Goal: Information Seeking & Learning: Learn about a topic

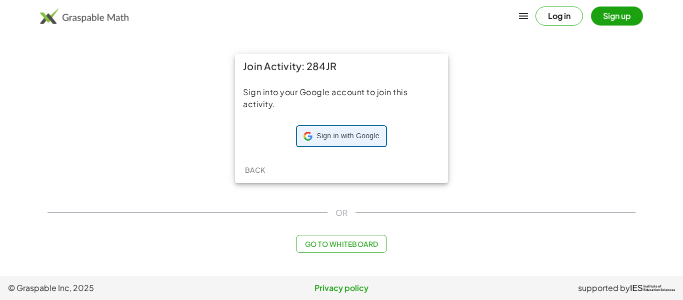
click at [317, 131] on span "Sign in with Google" at bounding box center [348, 136] width 63 height 10
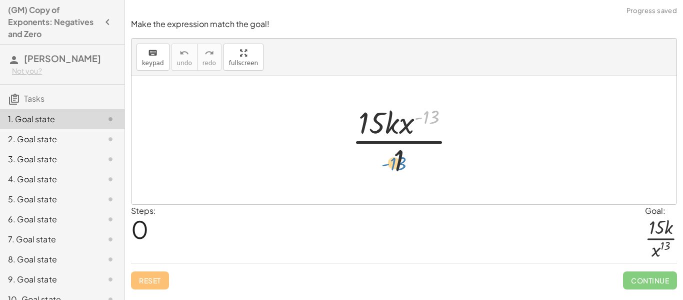
drag, startPoint x: 435, startPoint y: 111, endPoint x: 402, endPoint y: 158, distance: 57.1
click at [402, 158] on div at bounding box center [408, 140] width 122 height 77
drag, startPoint x: 420, startPoint y: 123, endPoint x: 397, endPoint y: 133, distance: 25.1
click at [397, 133] on div at bounding box center [408, 140] width 122 height 77
drag, startPoint x: 429, startPoint y: 116, endPoint x: 433, endPoint y: 139, distance: 23.4
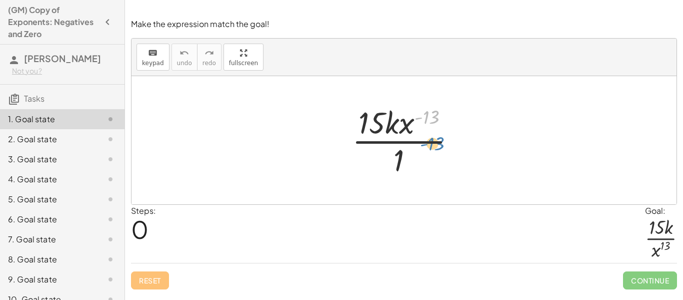
click at [433, 139] on div at bounding box center [408, 140] width 122 height 77
drag, startPoint x: 399, startPoint y: 160, endPoint x: 392, endPoint y: 117, distance: 43.7
click at [392, 117] on div at bounding box center [408, 140] width 122 height 77
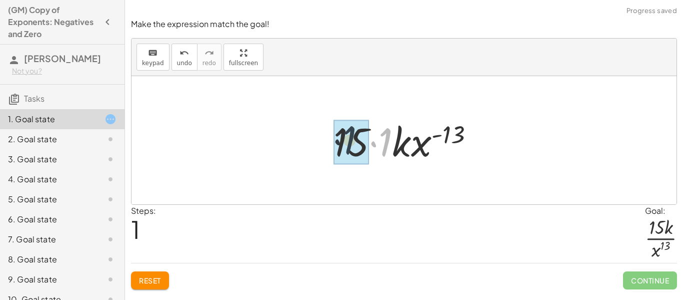
drag, startPoint x: 382, startPoint y: 142, endPoint x: 344, endPoint y: 140, distance: 38.1
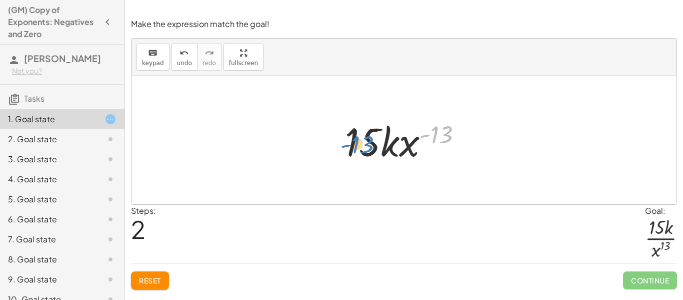
drag, startPoint x: 434, startPoint y: 140, endPoint x: 352, endPoint y: 150, distance: 83.2
click at [352, 150] on div at bounding box center [407, 141] width 135 height 52
drag, startPoint x: 408, startPoint y: 136, endPoint x: 412, endPoint y: 168, distance: 32.3
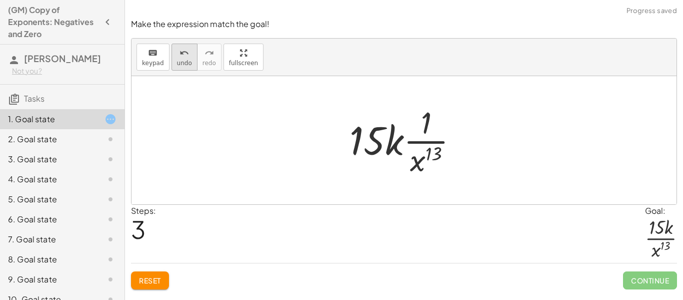
click at [187, 55] on div "undo" at bounding box center [184, 53] width 15 height 12
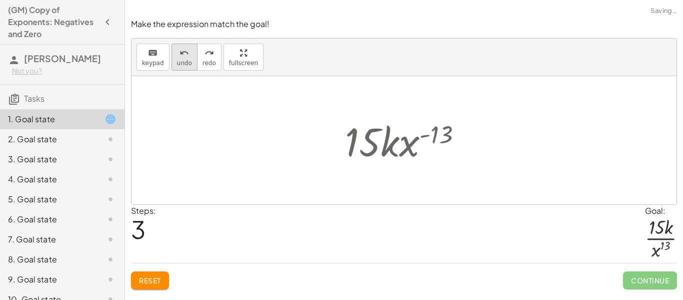
click at [187, 55] on div "undo" at bounding box center [184, 53] width 15 height 12
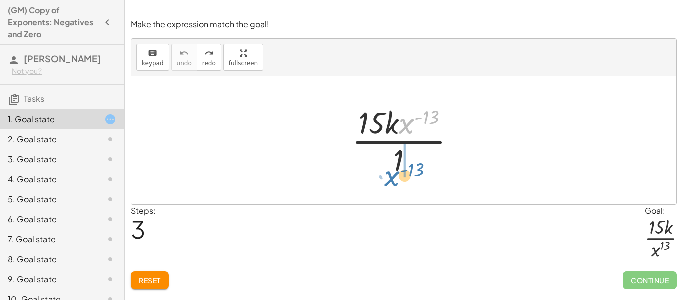
drag, startPoint x: 405, startPoint y: 128, endPoint x: 390, endPoint y: 181, distance: 54.5
click at [390, 181] on div "· x ( - 13 ) · 15 · k · x ( - 13 ) · 1" at bounding box center [404, 140] width 134 height 82
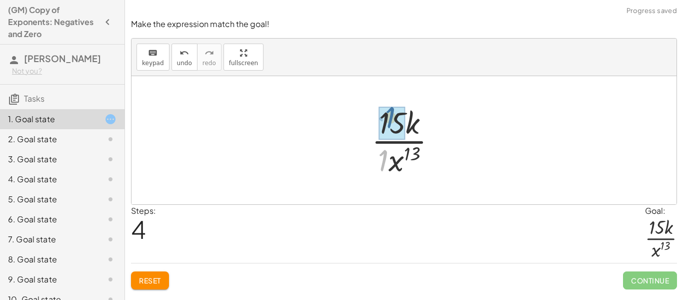
drag, startPoint x: 386, startPoint y: 162, endPoint x: 394, endPoint y: 125, distance: 37.5
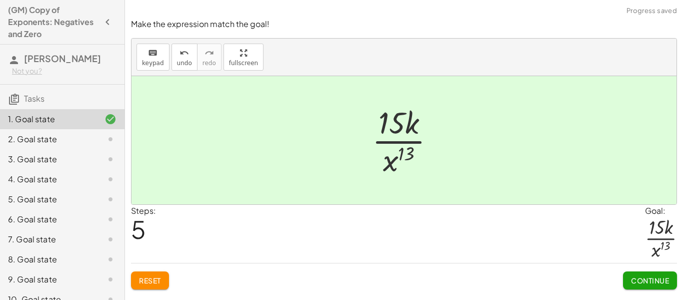
click at [642, 278] on span "Continue" at bounding box center [650, 280] width 38 height 9
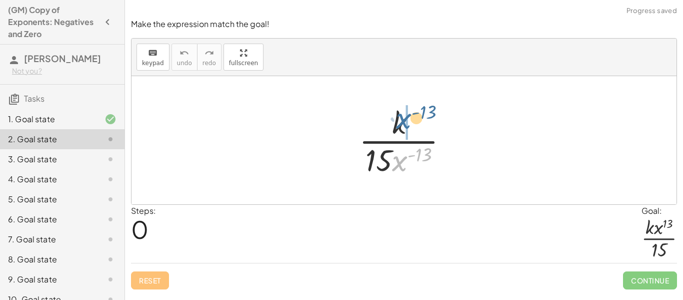
drag, startPoint x: 401, startPoint y: 159, endPoint x: 404, endPoint y: 118, distance: 41.7
click at [404, 118] on div at bounding box center [407, 140] width 107 height 77
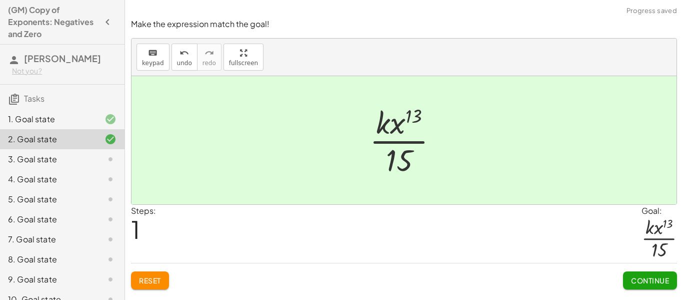
click at [631, 286] on button "Continue" at bounding box center [650, 280] width 54 height 18
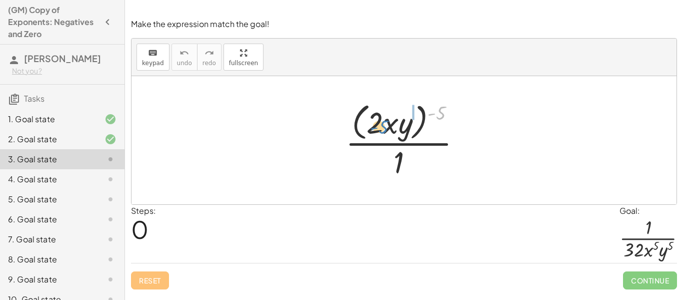
drag, startPoint x: 443, startPoint y: 114, endPoint x: 385, endPoint y: 127, distance: 60.1
click at [385, 127] on div at bounding box center [408, 140] width 134 height 82
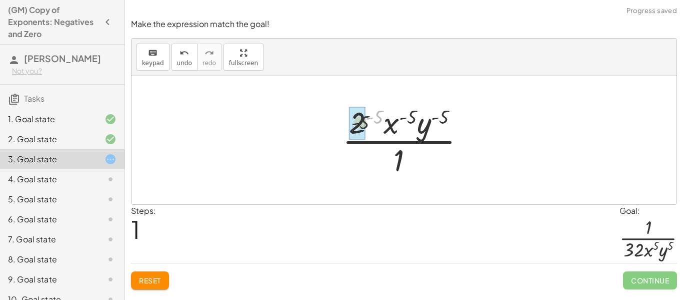
drag, startPoint x: 379, startPoint y: 113, endPoint x: 359, endPoint y: 121, distance: 21.6
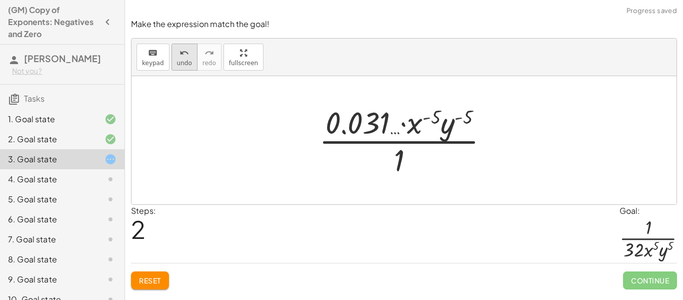
click at [179, 60] on span "undo" at bounding box center [184, 63] width 15 height 7
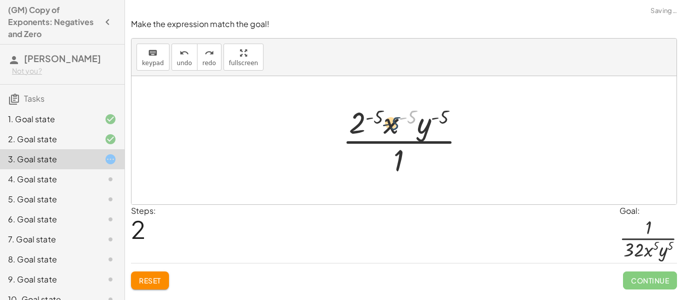
drag, startPoint x: 416, startPoint y: 117, endPoint x: 397, endPoint y: 124, distance: 20.3
click at [397, 124] on div at bounding box center [408, 140] width 141 height 77
drag, startPoint x: 400, startPoint y: 153, endPoint x: 375, endPoint y: 111, distance: 49.3
click at [375, 111] on div at bounding box center [408, 140] width 141 height 77
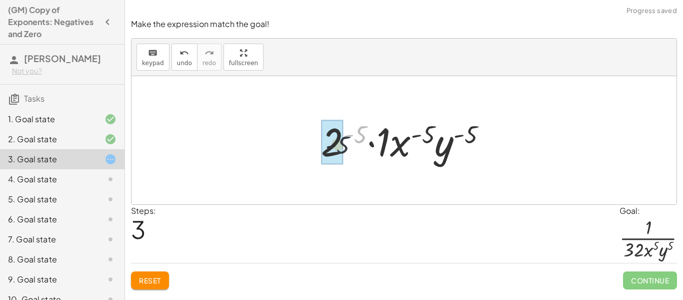
drag, startPoint x: 359, startPoint y: 140, endPoint x: 339, endPoint y: 153, distance: 24.0
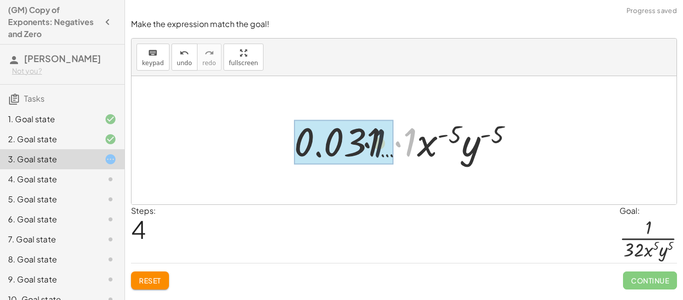
drag, startPoint x: 407, startPoint y: 142, endPoint x: 367, endPoint y: 143, distance: 40.1
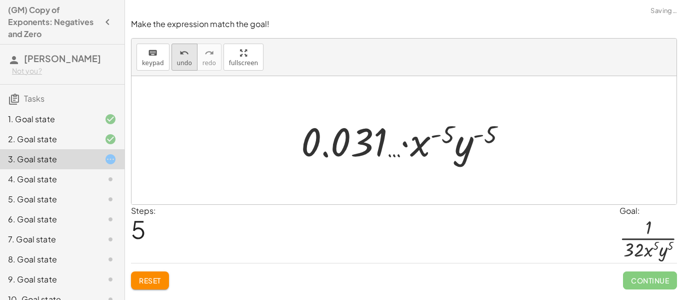
click at [190, 52] on button "undo undo" at bounding box center [185, 57] width 26 height 27
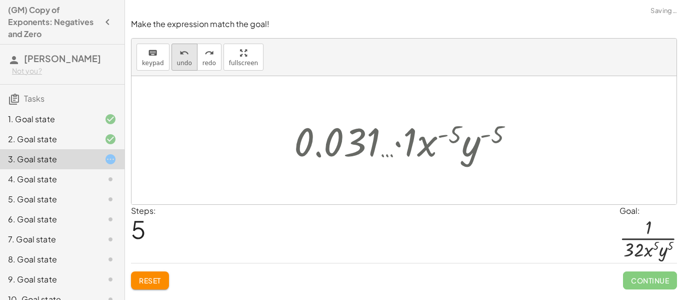
click at [190, 52] on button "undo undo" at bounding box center [185, 57] width 26 height 27
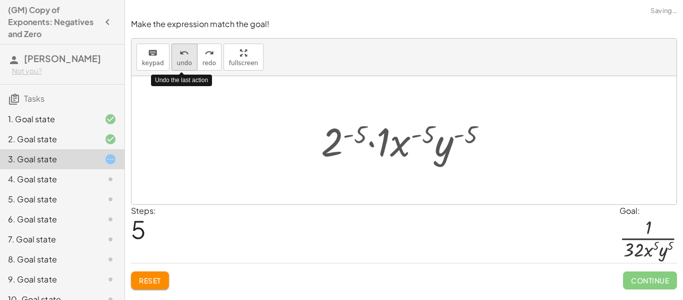
click at [190, 52] on button "undo undo" at bounding box center [185, 57] width 26 height 27
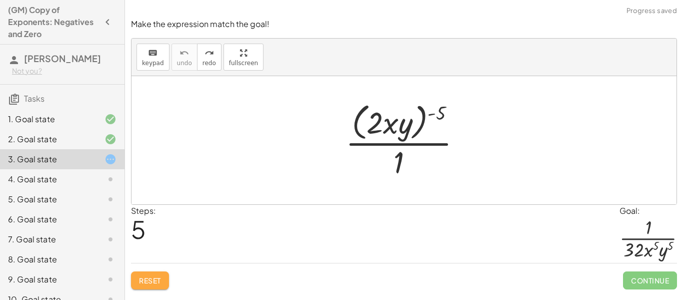
click at [135, 285] on button "Reset" at bounding box center [150, 280] width 38 height 18
click at [401, 132] on div at bounding box center [408, 140] width 134 height 82
drag, startPoint x: 437, startPoint y: 110, endPoint x: 398, endPoint y: 112, distance: 39.1
click at [398, 112] on div at bounding box center [408, 140] width 134 height 82
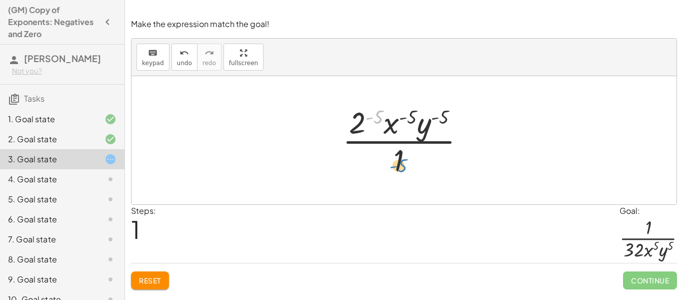
drag, startPoint x: 379, startPoint y: 116, endPoint x: 404, endPoint y: 162, distance: 52.6
click at [404, 162] on div at bounding box center [408, 140] width 141 height 77
drag, startPoint x: 400, startPoint y: 164, endPoint x: 394, endPoint y: 147, distance: 18.5
click at [394, 147] on div at bounding box center [408, 140] width 141 height 77
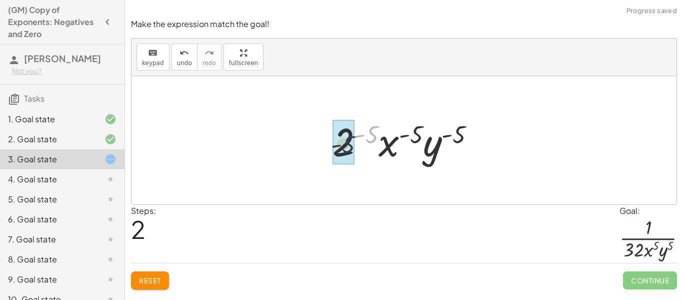
drag, startPoint x: 374, startPoint y: 131, endPoint x: 347, endPoint y: 142, distance: 29.2
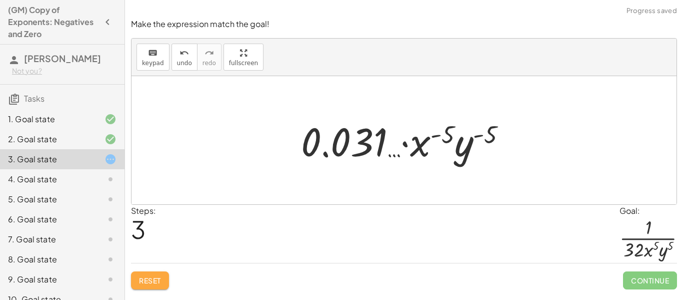
click at [153, 285] on button "Reset" at bounding box center [150, 280] width 38 height 18
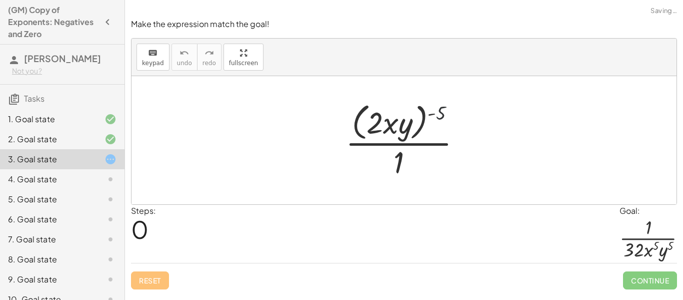
drag, startPoint x: 437, startPoint y: 111, endPoint x: 388, endPoint y: 113, distance: 49.1
click at [388, 113] on div at bounding box center [408, 140] width 134 height 82
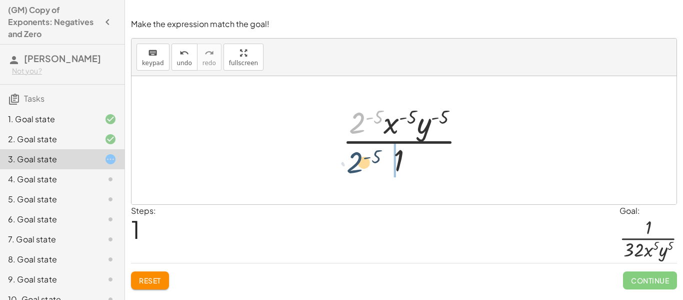
drag, startPoint x: 363, startPoint y: 121, endPoint x: 359, endPoint y: 162, distance: 41.2
click at [359, 162] on div at bounding box center [408, 140] width 141 height 77
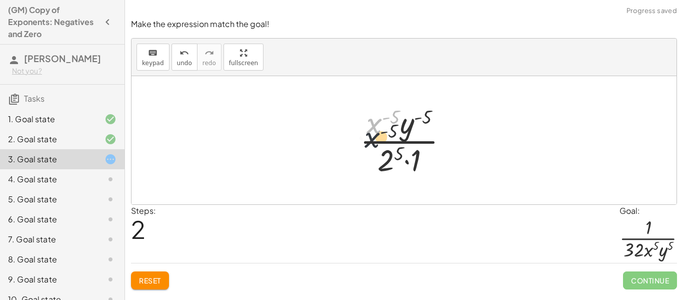
drag, startPoint x: 368, startPoint y: 123, endPoint x: 346, endPoint y: 161, distance: 44.2
click at [346, 161] on div "· ( · 2 · x · y ) ( - 5 ) · 1 · 2 ( - 5 ) · x ( - 5 ) · y ( - 5 ) · 1 · x ( - 5…" at bounding box center [404, 140] width 119 height 82
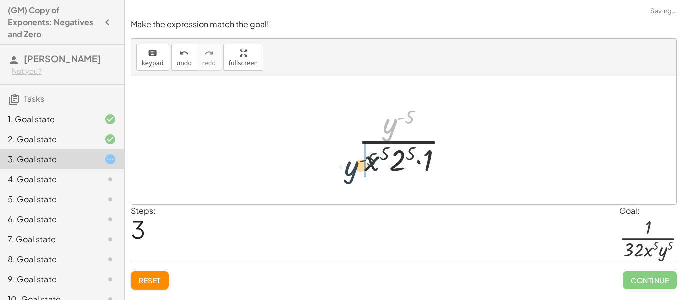
drag, startPoint x: 388, startPoint y: 120, endPoint x: 349, endPoint y: 163, distance: 58.1
click at [349, 163] on div "· ( · 2 · x · y ) ( - 5 ) · 1 · 2 ( - 5 ) · x ( - 5 ) · y ( - 5 ) · 1 · x ( - 5…" at bounding box center [404, 140] width 122 height 82
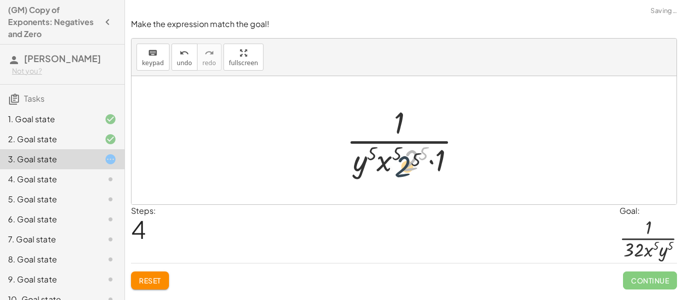
drag, startPoint x: 418, startPoint y: 150, endPoint x: 409, endPoint y: 158, distance: 12.4
click at [409, 158] on div at bounding box center [408, 140] width 133 height 77
drag, startPoint x: 427, startPoint y: 148, endPoint x: 413, endPoint y: 161, distance: 19.1
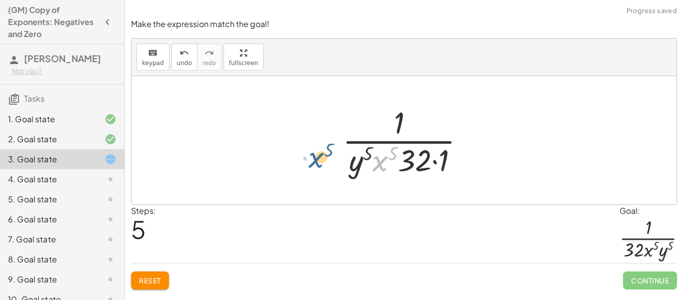
drag, startPoint x: 387, startPoint y: 161, endPoint x: 321, endPoint y: 158, distance: 66.1
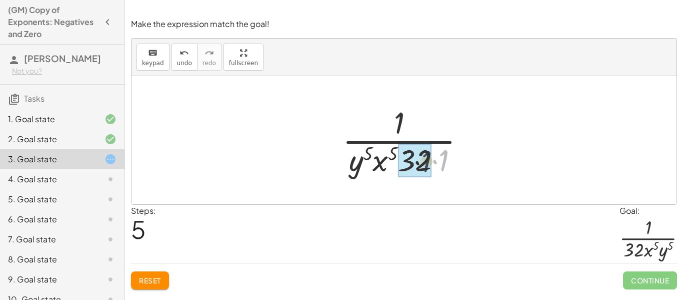
drag, startPoint x: 444, startPoint y: 155, endPoint x: 423, endPoint y: 157, distance: 20.6
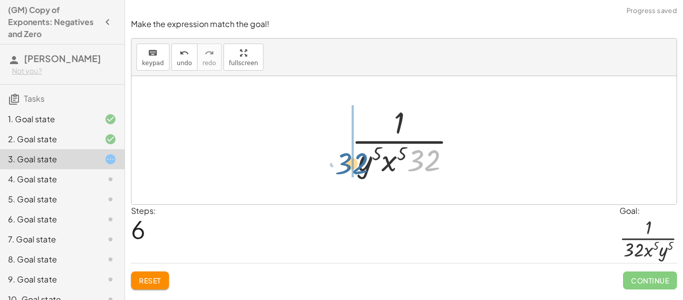
drag, startPoint x: 425, startPoint y: 156, endPoint x: 352, endPoint y: 159, distance: 72.6
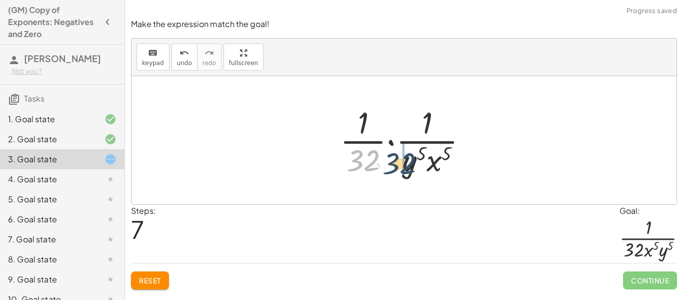
drag, startPoint x: 365, startPoint y: 160, endPoint x: 404, endPoint y: 163, distance: 39.2
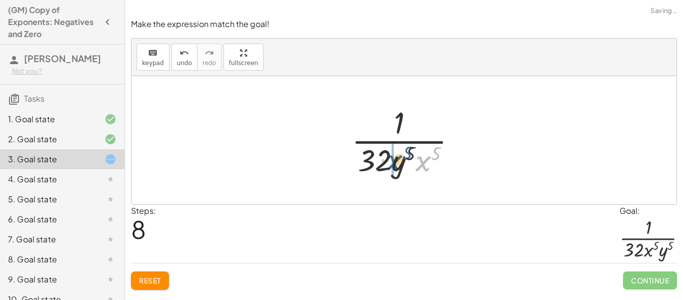
drag, startPoint x: 421, startPoint y: 161, endPoint x: 389, endPoint y: 160, distance: 32.0
click at [389, 160] on div at bounding box center [408, 140] width 123 height 77
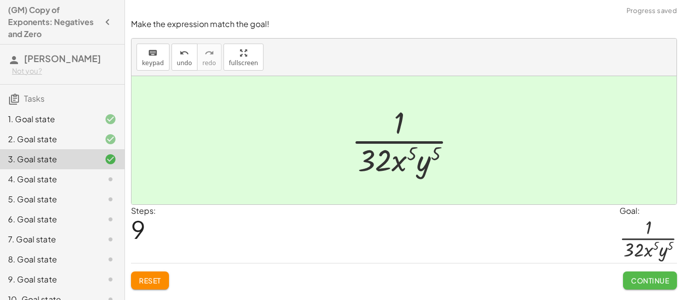
click at [648, 284] on span "Continue" at bounding box center [650, 280] width 38 height 9
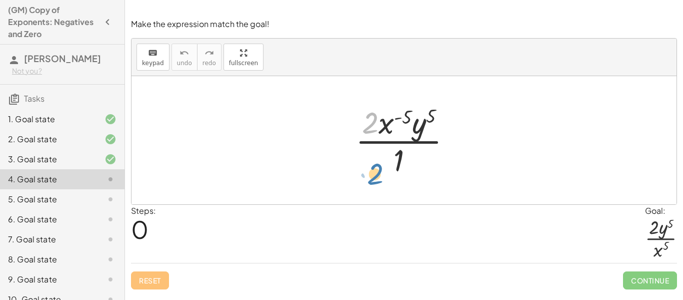
drag, startPoint x: 374, startPoint y: 125, endPoint x: 380, endPoint y: 174, distance: 49.3
click at [380, 174] on div at bounding box center [408, 140] width 114 height 77
drag, startPoint x: 370, startPoint y: 125, endPoint x: 398, endPoint y: 163, distance: 47.2
click at [398, 163] on div at bounding box center [408, 140] width 114 height 77
drag, startPoint x: 399, startPoint y: 162, endPoint x: 378, endPoint y: 90, distance: 74.6
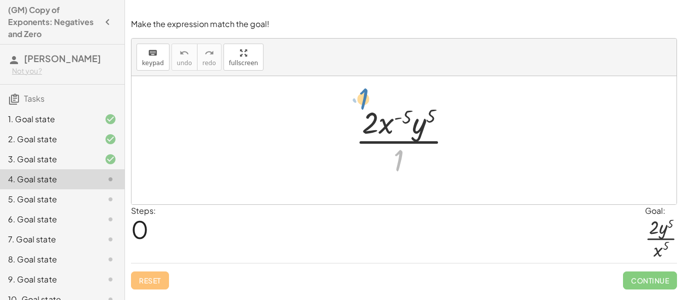
click at [378, 90] on div "· 1 · 2 · x ( - 5 ) · y 5 · 1" at bounding box center [404, 140] width 545 height 128
click at [377, 91] on div at bounding box center [404, 140] width 545 height 128
drag, startPoint x: 388, startPoint y: 123, endPoint x: 400, endPoint y: 159, distance: 38.0
click at [400, 159] on div at bounding box center [408, 140] width 114 height 77
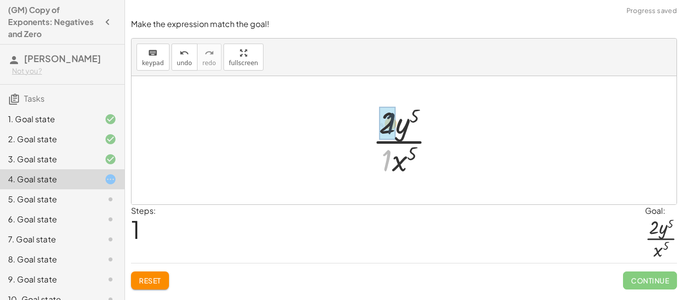
drag, startPoint x: 385, startPoint y: 157, endPoint x: 389, endPoint y: 121, distance: 36.2
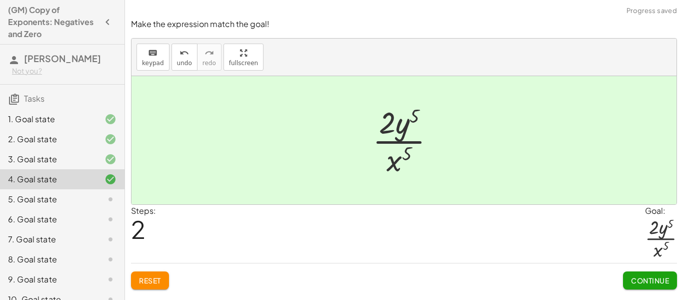
click at [646, 281] on span "Continue" at bounding box center [650, 280] width 38 height 9
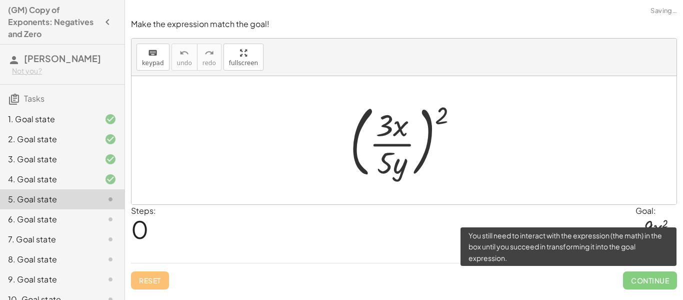
click at [646, 281] on span "Continue" at bounding box center [650, 280] width 54 height 18
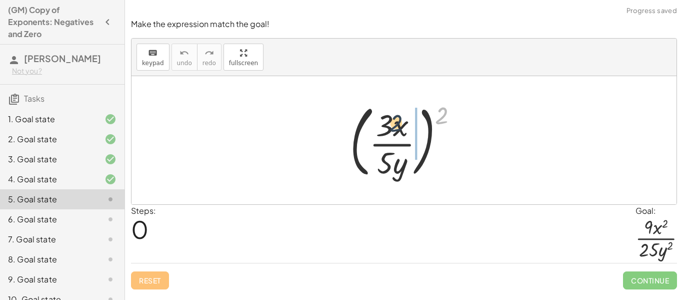
drag, startPoint x: 442, startPoint y: 116, endPoint x: 381, endPoint y: 127, distance: 62.4
click at [381, 127] on div at bounding box center [408, 140] width 126 height 83
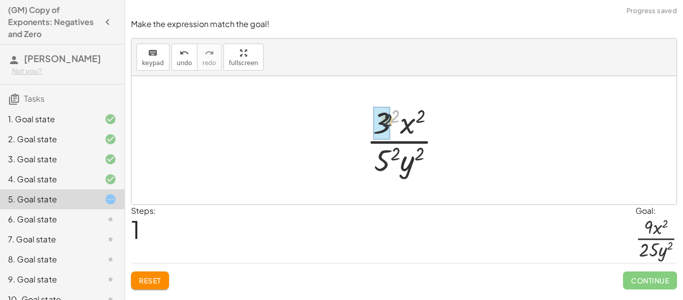
drag, startPoint x: 395, startPoint y: 116, endPoint x: 384, endPoint y: 121, distance: 11.9
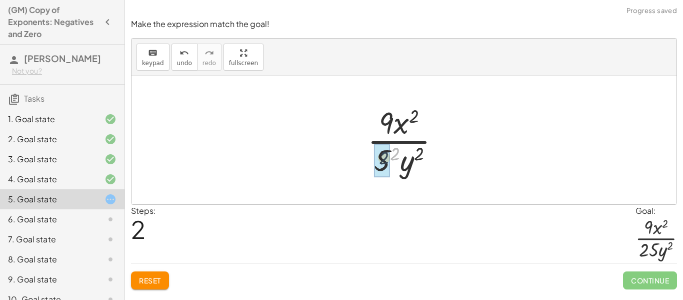
drag, startPoint x: 395, startPoint y: 151, endPoint x: 382, endPoint y: 156, distance: 13.9
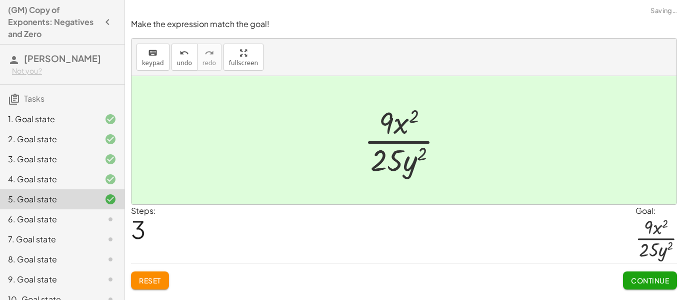
click at [649, 275] on button "Continue" at bounding box center [650, 280] width 54 height 18
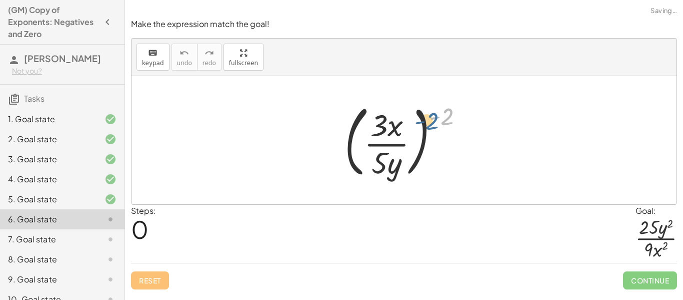
drag, startPoint x: 446, startPoint y: 117, endPoint x: 442, endPoint y: 121, distance: 6.4
click at [442, 121] on div at bounding box center [408, 140] width 137 height 83
drag, startPoint x: 445, startPoint y: 115, endPoint x: 377, endPoint y: 124, distance: 69.1
click at [377, 124] on div at bounding box center [408, 140] width 137 height 83
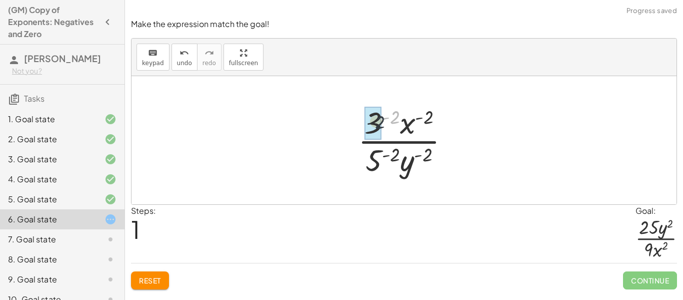
drag, startPoint x: 398, startPoint y: 121, endPoint x: 379, endPoint y: 127, distance: 20.1
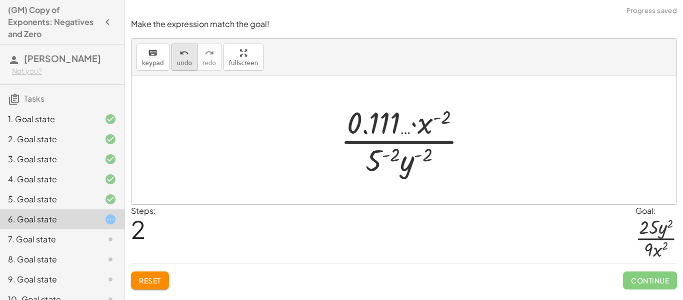
click at [180, 64] on span "undo" at bounding box center [184, 63] width 15 height 7
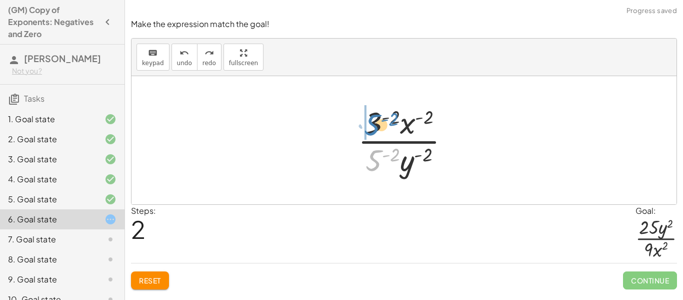
drag, startPoint x: 375, startPoint y: 163, endPoint x: 374, endPoint y: 128, distance: 35.6
click at [374, 128] on div at bounding box center [408, 140] width 110 height 77
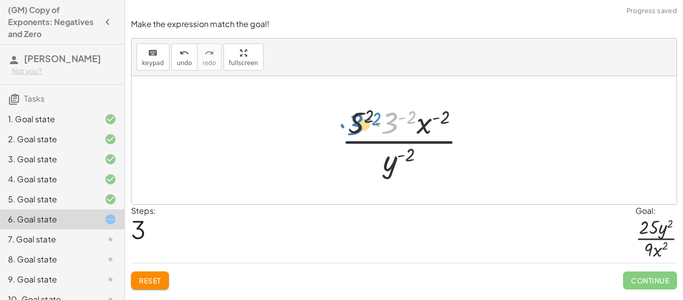
drag, startPoint x: 393, startPoint y: 130, endPoint x: 353, endPoint y: 131, distance: 39.5
click at [353, 131] on div at bounding box center [408, 140] width 143 height 77
drag, startPoint x: 411, startPoint y: 116, endPoint x: 400, endPoint y: 120, distance: 12.2
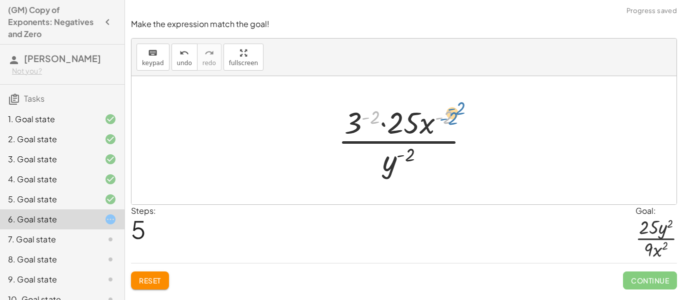
drag, startPoint x: 376, startPoint y: 117, endPoint x: 454, endPoint y: 118, distance: 78.1
click at [454, 118] on div at bounding box center [407, 140] width 149 height 77
drag, startPoint x: 372, startPoint y: 119, endPoint x: 358, endPoint y: 120, distance: 13.5
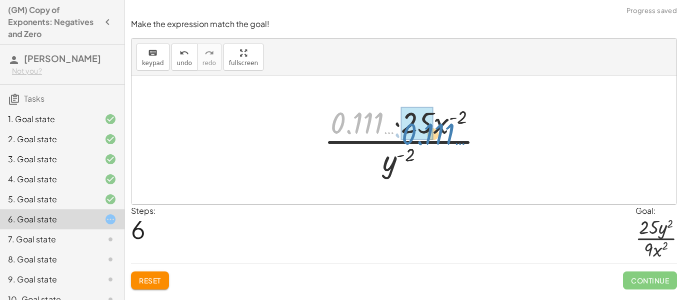
drag, startPoint x: 361, startPoint y: 118, endPoint x: 425, endPoint y: 125, distance: 64.4
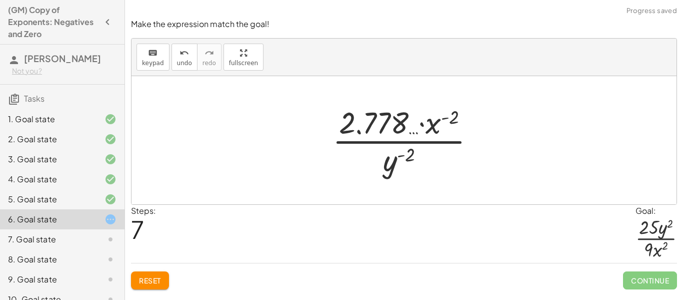
click at [149, 284] on span "Reset" at bounding box center [150, 280] width 22 height 9
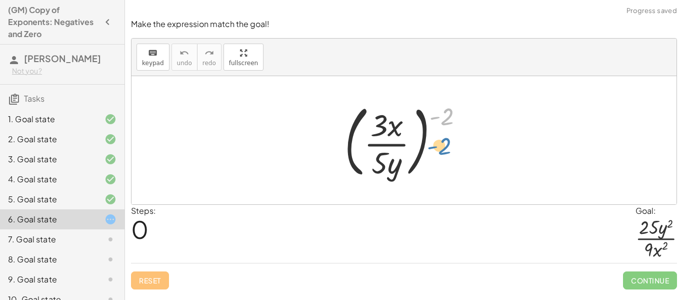
drag, startPoint x: 450, startPoint y: 113, endPoint x: 445, endPoint y: 137, distance: 24.5
click at [445, 137] on div at bounding box center [408, 140] width 137 height 83
click at [373, 162] on div at bounding box center [408, 140] width 137 height 83
drag, startPoint x: 384, startPoint y: 167, endPoint x: 382, endPoint y: 127, distance: 40.1
click at [382, 127] on div at bounding box center [408, 140] width 137 height 83
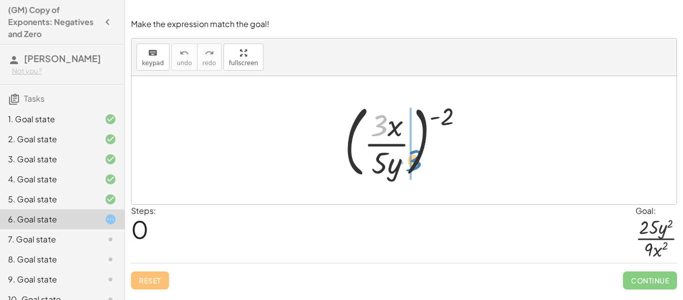
drag, startPoint x: 382, startPoint y: 122, endPoint x: 415, endPoint y: 156, distance: 48.1
click at [415, 156] on div at bounding box center [408, 140] width 137 height 83
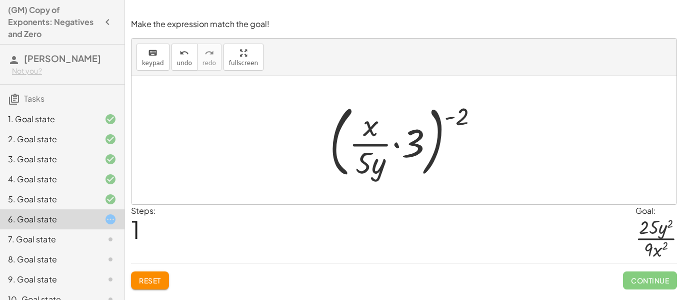
click at [154, 281] on span "Reset" at bounding box center [150, 280] width 22 height 9
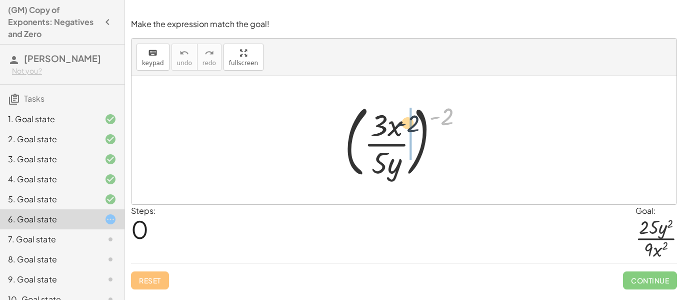
drag, startPoint x: 449, startPoint y: 117, endPoint x: 413, endPoint y: 125, distance: 36.8
click at [413, 125] on div at bounding box center [408, 140] width 137 height 83
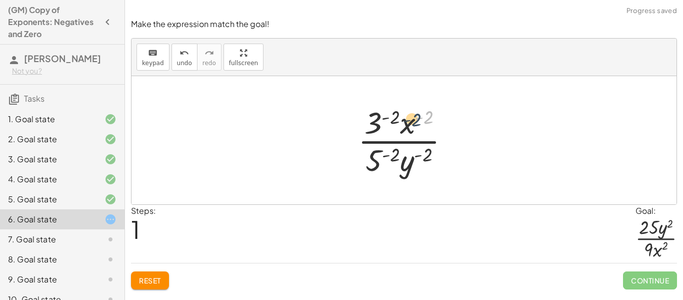
drag, startPoint x: 430, startPoint y: 113, endPoint x: 418, endPoint y: 116, distance: 12.9
click at [418, 116] on div at bounding box center [408, 140] width 110 height 77
drag, startPoint x: 413, startPoint y: 120, endPoint x: 403, endPoint y: 157, distance: 38.5
click at [403, 157] on div at bounding box center [408, 140] width 110 height 77
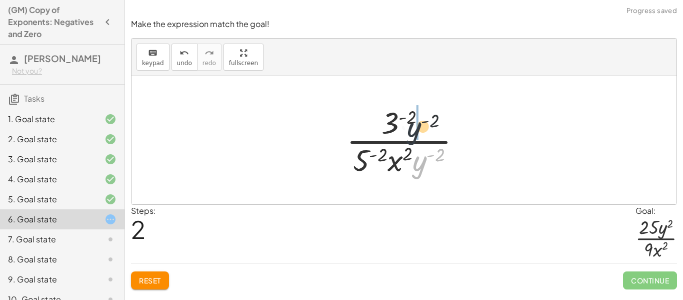
drag, startPoint x: 417, startPoint y: 165, endPoint x: 412, endPoint y: 117, distance: 48.2
click at [412, 117] on div at bounding box center [408, 140] width 133 height 77
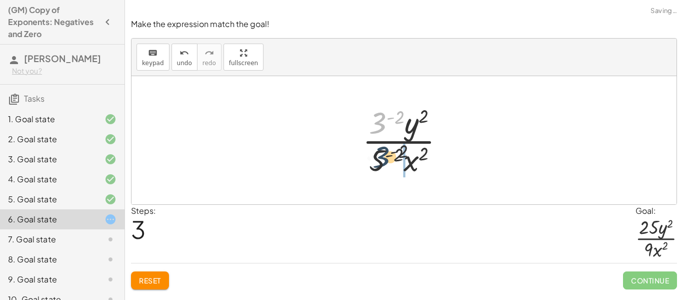
drag, startPoint x: 379, startPoint y: 118, endPoint x: 383, endPoint y: 158, distance: 40.2
click at [383, 158] on div at bounding box center [408, 140] width 100 height 77
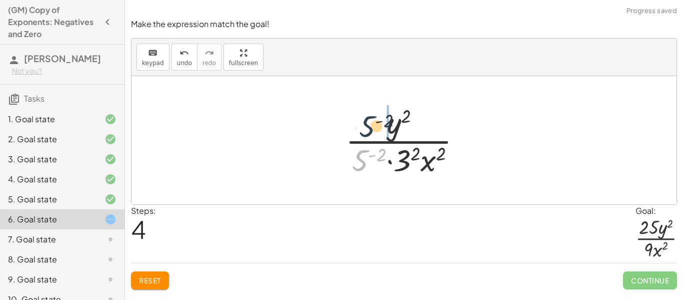
drag, startPoint x: 360, startPoint y: 159, endPoint x: 367, endPoint y: 124, distance: 35.8
click at [367, 124] on div at bounding box center [408, 140] width 134 height 77
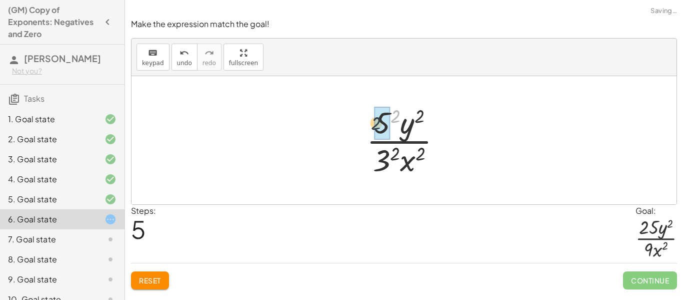
drag, startPoint x: 400, startPoint y: 117, endPoint x: 380, endPoint y: 124, distance: 21.2
drag, startPoint x: 394, startPoint y: 152, endPoint x: 384, endPoint y: 156, distance: 10.8
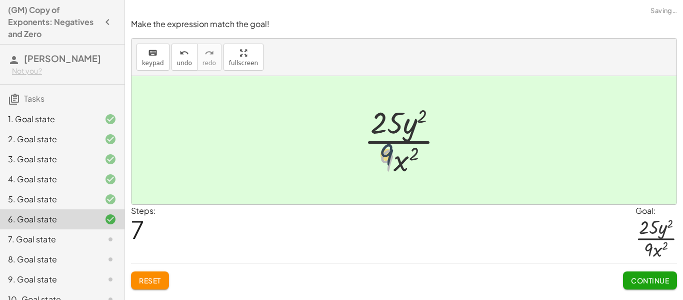
drag, startPoint x: 389, startPoint y: 157, endPoint x: 389, endPoint y: 145, distance: 12.0
click at [389, 145] on div at bounding box center [407, 140] width 97 height 77
click at [642, 286] on button "Continue" at bounding box center [650, 280] width 54 height 18
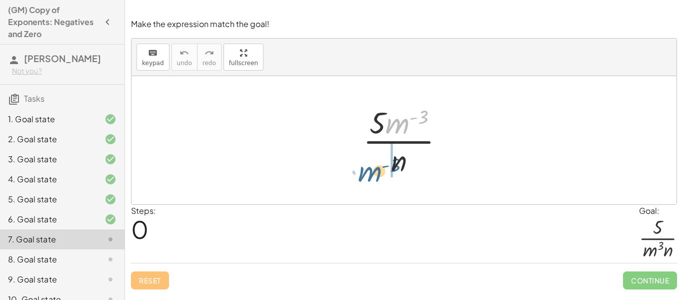
drag, startPoint x: 399, startPoint y: 121, endPoint x: 369, endPoint y: 169, distance: 55.9
click at [369, 169] on div at bounding box center [407, 140] width 99 height 77
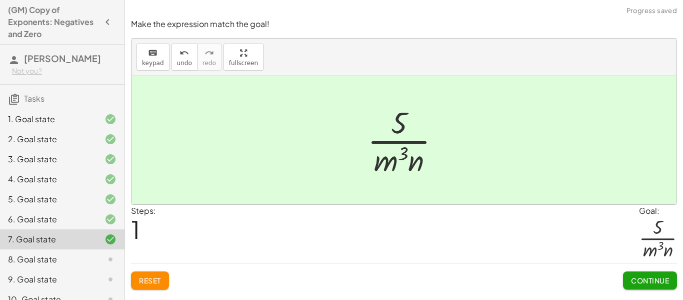
click at [633, 277] on span "Continue" at bounding box center [650, 280] width 38 height 9
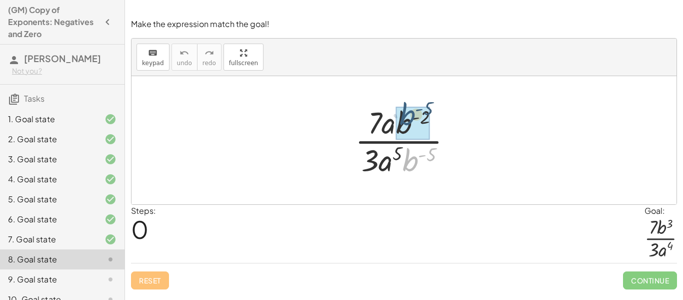
drag, startPoint x: 415, startPoint y: 163, endPoint x: 412, endPoint y: 117, distance: 46.1
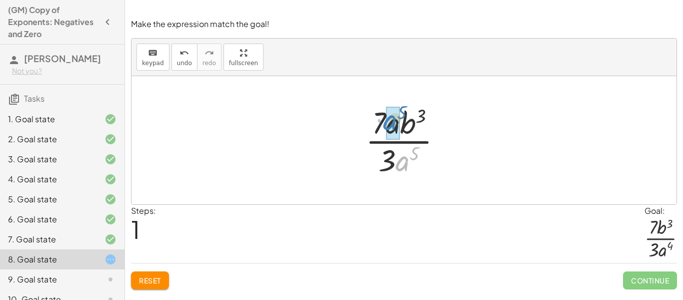
drag, startPoint x: 409, startPoint y: 167, endPoint x: 396, endPoint y: 126, distance: 42.9
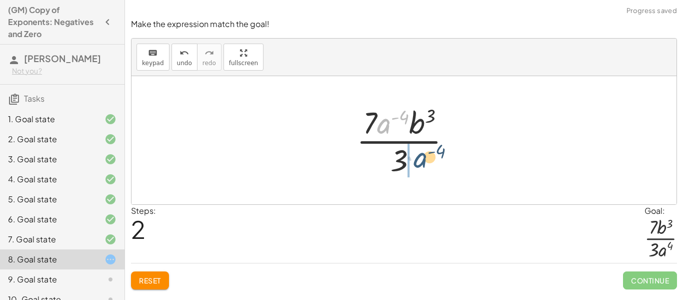
drag, startPoint x: 387, startPoint y: 124, endPoint x: 424, endPoint y: 164, distance: 54.9
click at [424, 164] on div at bounding box center [408, 140] width 113 height 77
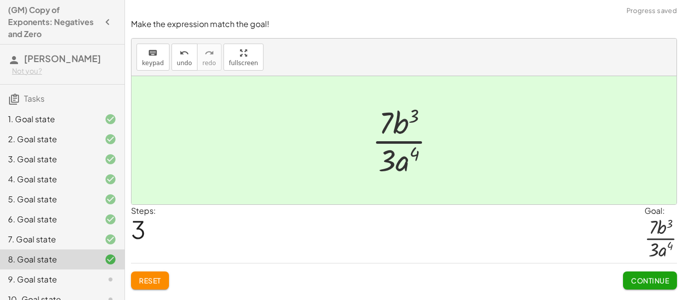
click at [641, 280] on span "Continue" at bounding box center [650, 280] width 38 height 9
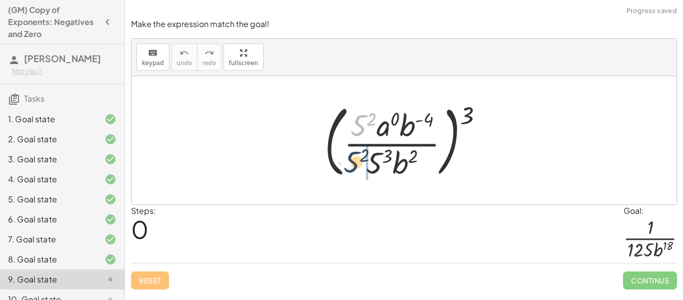
drag, startPoint x: 361, startPoint y: 123, endPoint x: 354, endPoint y: 160, distance: 37.7
click at [354, 160] on div at bounding box center [408, 140] width 177 height 83
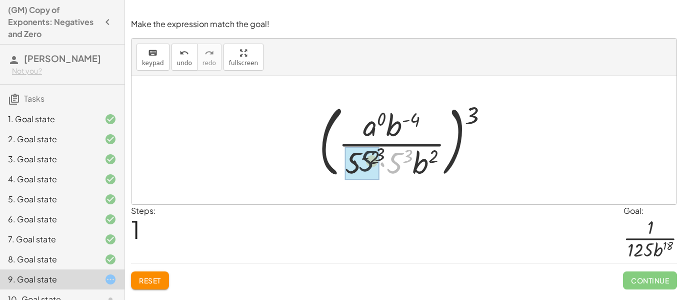
drag, startPoint x: 392, startPoint y: 163, endPoint x: 357, endPoint y: 162, distance: 35.1
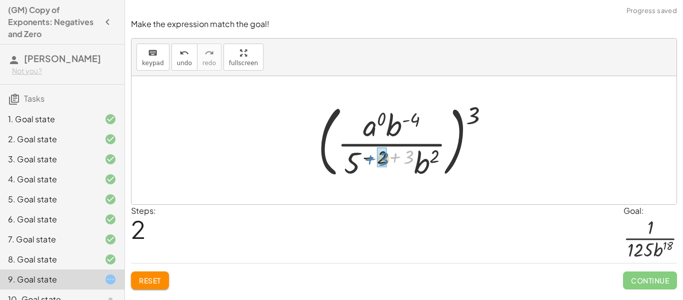
drag, startPoint x: 409, startPoint y: 157, endPoint x: 385, endPoint y: 159, distance: 24.1
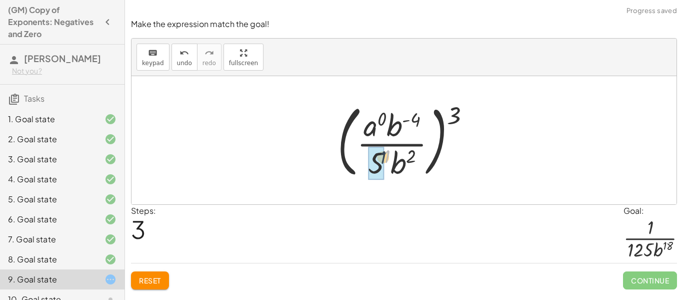
drag, startPoint x: 389, startPoint y: 157, endPoint x: 378, endPoint y: 160, distance: 11.4
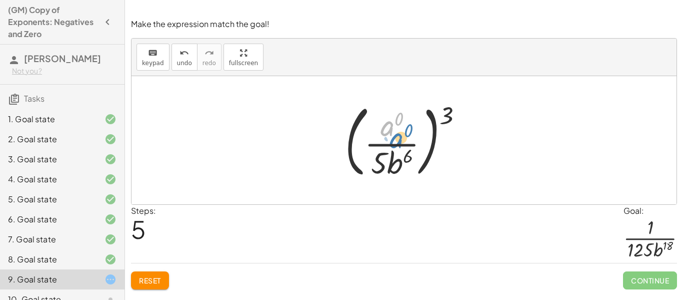
drag, startPoint x: 390, startPoint y: 127, endPoint x: 399, endPoint y: 138, distance: 14.5
click at [399, 138] on div at bounding box center [408, 140] width 136 height 83
drag, startPoint x: 446, startPoint y: 120, endPoint x: 379, endPoint y: 150, distance: 72.8
click at [379, 150] on div at bounding box center [408, 140] width 136 height 83
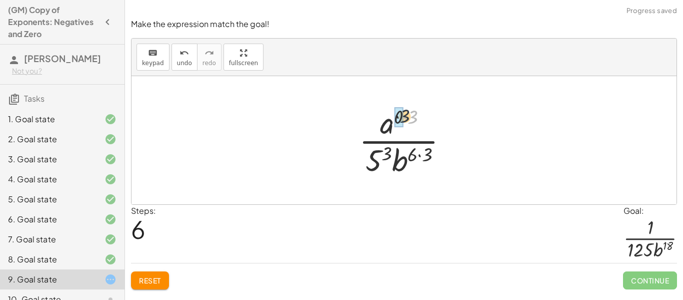
drag, startPoint x: 414, startPoint y: 122, endPoint x: 393, endPoint y: 118, distance: 20.8
click at [393, 118] on div at bounding box center [407, 140] width 107 height 77
drag, startPoint x: 387, startPoint y: 151, endPoint x: 374, endPoint y: 160, distance: 16.5
drag, startPoint x: 413, startPoint y: 116, endPoint x: 401, endPoint y: 116, distance: 11.5
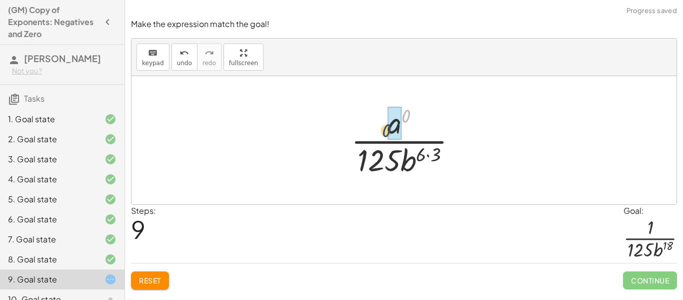
drag, startPoint x: 409, startPoint y: 117, endPoint x: 389, endPoint y: 132, distance: 24.3
drag, startPoint x: 435, startPoint y: 154, endPoint x: 422, endPoint y: 153, distance: 13.0
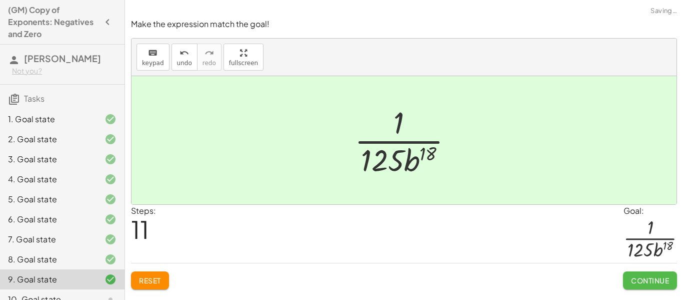
click at [633, 280] on span "Continue" at bounding box center [650, 280] width 38 height 9
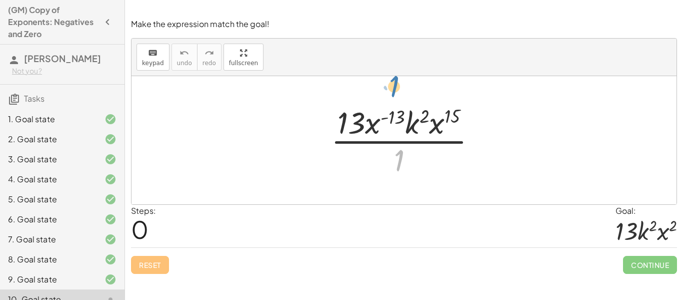
drag, startPoint x: 402, startPoint y: 161, endPoint x: 397, endPoint y: 87, distance: 74.2
drag, startPoint x: 358, startPoint y: 126, endPoint x: 362, endPoint y: 119, distance: 8.1
click at [362, 119] on div at bounding box center [408, 140] width 164 height 77
drag, startPoint x: 377, startPoint y: 122, endPoint x: 376, endPoint y: 149, distance: 27.0
click at [376, 149] on div at bounding box center [408, 140] width 164 height 77
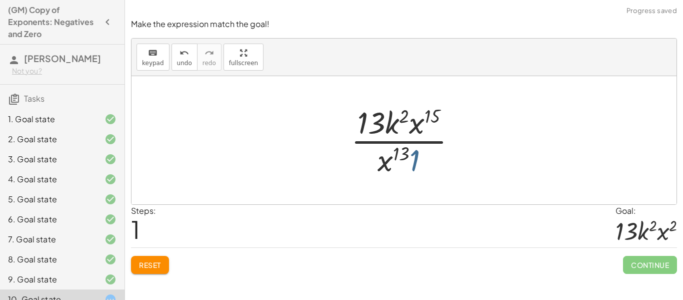
click at [417, 161] on div at bounding box center [408, 140] width 124 height 77
drag, startPoint x: 423, startPoint y: 127, endPoint x: 417, endPoint y: 131, distance: 7.4
click at [417, 131] on div at bounding box center [408, 140] width 124 height 77
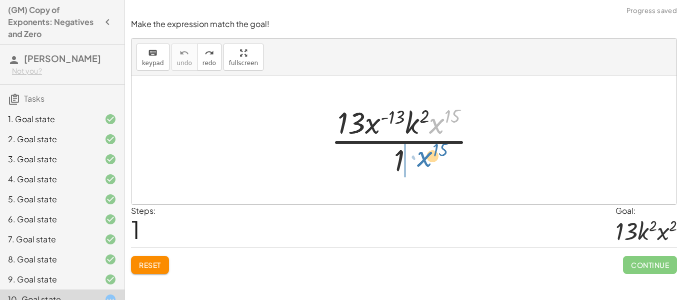
drag, startPoint x: 441, startPoint y: 125, endPoint x: 430, endPoint y: 162, distance: 38.1
click at [430, 162] on div at bounding box center [408, 140] width 164 height 77
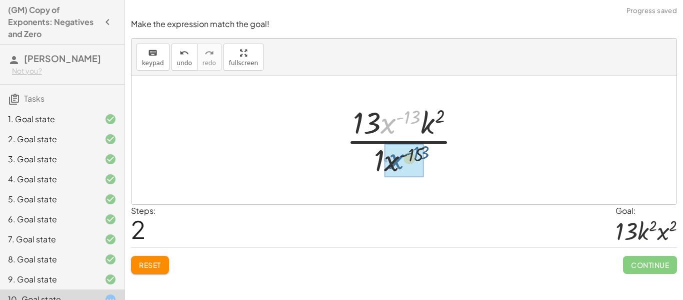
drag, startPoint x: 388, startPoint y: 125, endPoint x: 396, endPoint y: 160, distance: 36.4
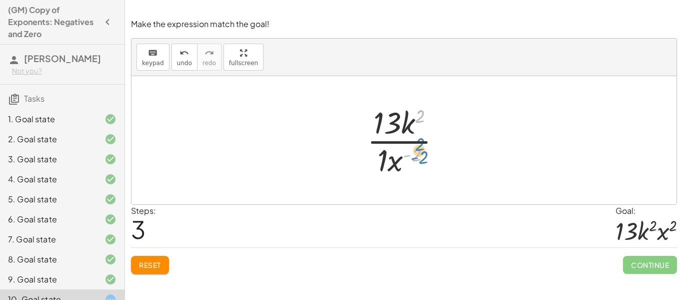
drag, startPoint x: 416, startPoint y: 154, endPoint x: 422, endPoint y: 158, distance: 7.0
click at [422, 158] on div at bounding box center [408, 140] width 92 height 77
drag, startPoint x: 397, startPoint y: 166, endPoint x: 393, endPoint y: 130, distance: 36.7
click at [393, 130] on div at bounding box center [408, 140] width 92 height 77
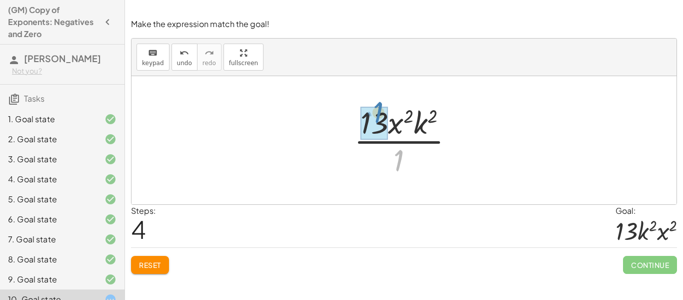
drag, startPoint x: 401, startPoint y: 163, endPoint x: 379, endPoint y: 119, distance: 49.7
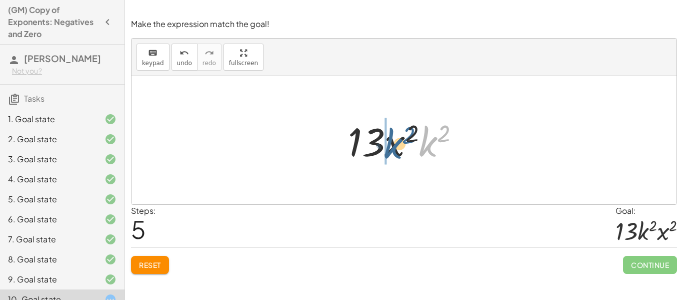
drag, startPoint x: 419, startPoint y: 149, endPoint x: 394, endPoint y: 149, distance: 25.5
click at [394, 149] on div at bounding box center [408, 141] width 130 height 52
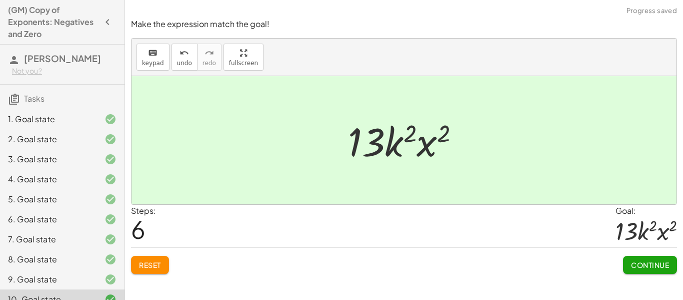
click at [667, 262] on span "Continue" at bounding box center [650, 264] width 38 height 9
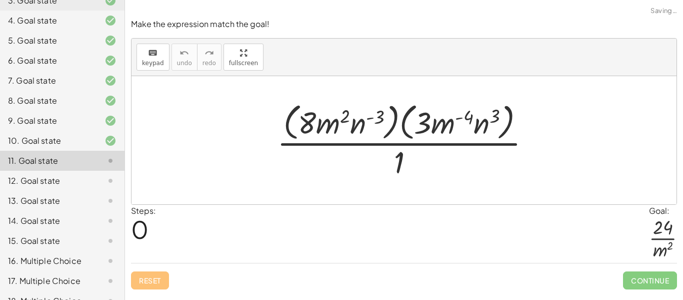
scroll to position [174, 0]
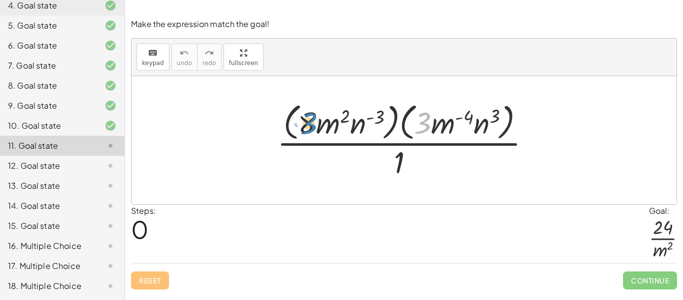
drag, startPoint x: 424, startPoint y: 118, endPoint x: 309, endPoint y: 118, distance: 115.1
click at [309, 118] on div at bounding box center [408, 140] width 272 height 82
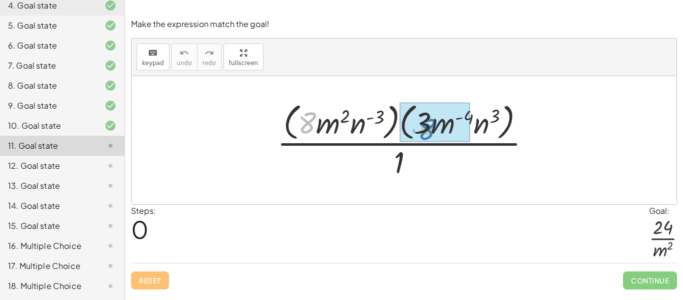
drag, startPoint x: 307, startPoint y: 121, endPoint x: 427, endPoint y: 128, distance: 120.2
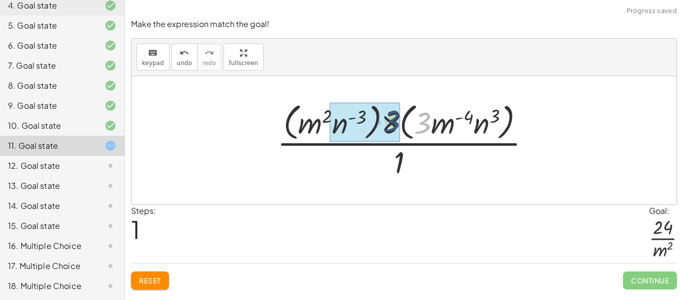
drag, startPoint x: 427, startPoint y: 128, endPoint x: 395, endPoint y: 126, distance: 32.6
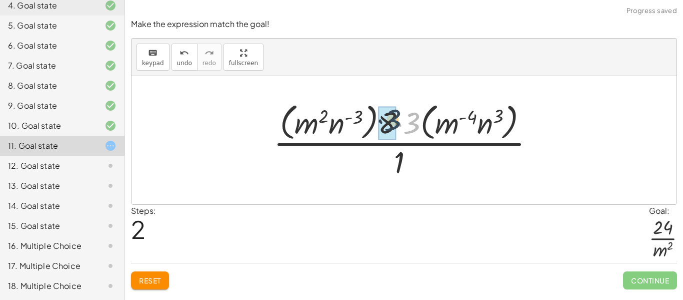
drag, startPoint x: 409, startPoint y: 126, endPoint x: 390, endPoint y: 123, distance: 19.7
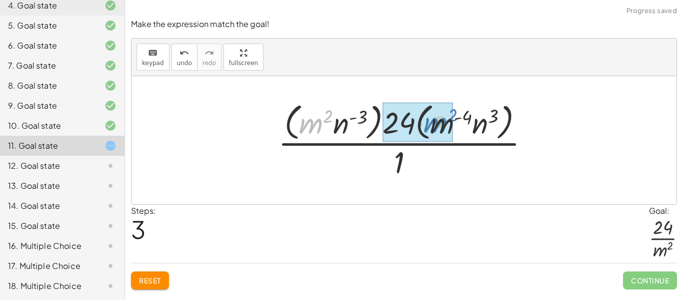
drag, startPoint x: 321, startPoint y: 125, endPoint x: 446, endPoint y: 125, distance: 125.6
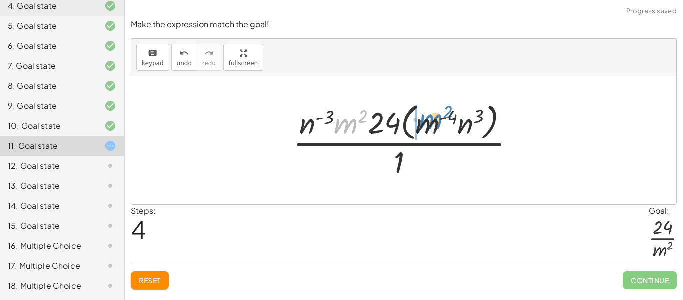
drag, startPoint x: 350, startPoint y: 119, endPoint x: 434, endPoint y: 115, distance: 84.2
click at [434, 115] on div at bounding box center [408, 140] width 240 height 82
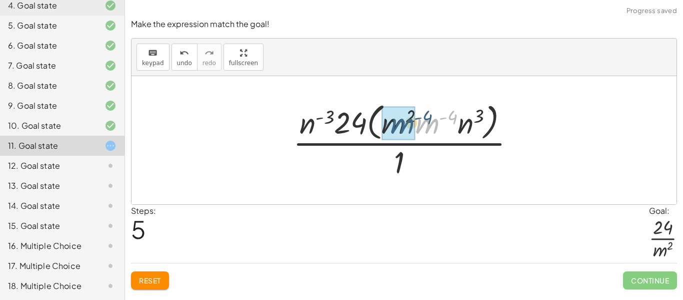
drag, startPoint x: 431, startPoint y: 123, endPoint x: 396, endPoint y: 124, distance: 34.5
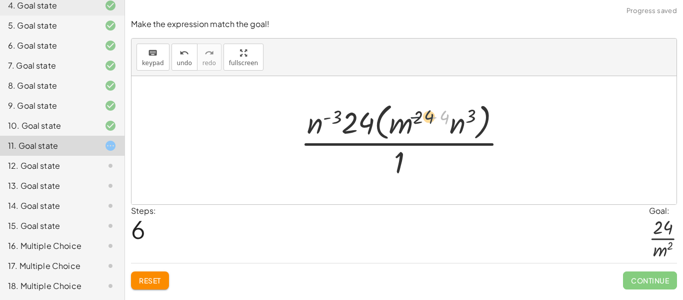
drag, startPoint x: 444, startPoint y: 121, endPoint x: 426, endPoint y: 121, distance: 18.5
click at [426, 121] on div at bounding box center [408, 140] width 225 height 82
drag, startPoint x: 443, startPoint y: 117, endPoint x: 415, endPoint y: 118, distance: 28.0
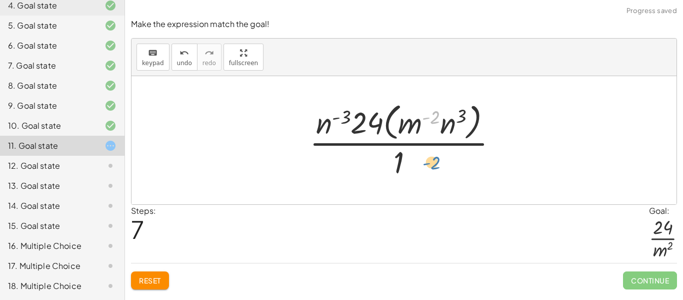
drag, startPoint x: 437, startPoint y: 118, endPoint x: 438, endPoint y: 164, distance: 46.5
click at [438, 164] on div at bounding box center [408, 140] width 206 height 82
drag, startPoint x: 416, startPoint y: 125, endPoint x: 420, endPoint y: 168, distance: 43.2
click at [420, 168] on div at bounding box center [408, 140] width 206 height 82
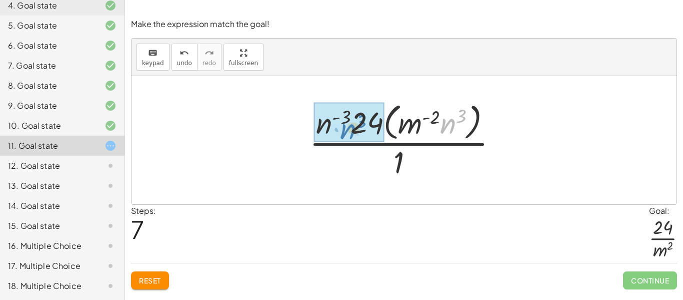
drag, startPoint x: 451, startPoint y: 133, endPoint x: 351, endPoint y: 139, distance: 100.2
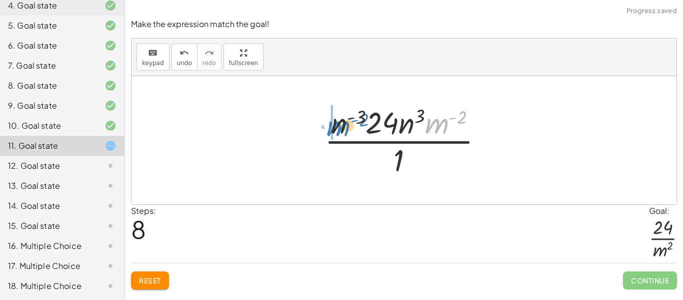
drag, startPoint x: 442, startPoint y: 127, endPoint x: 344, endPoint y: 129, distance: 98.1
click at [344, 129] on div at bounding box center [408, 140] width 177 height 77
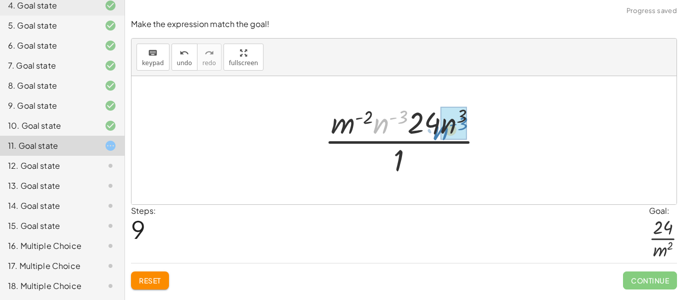
drag, startPoint x: 387, startPoint y: 121, endPoint x: 447, endPoint y: 128, distance: 60.9
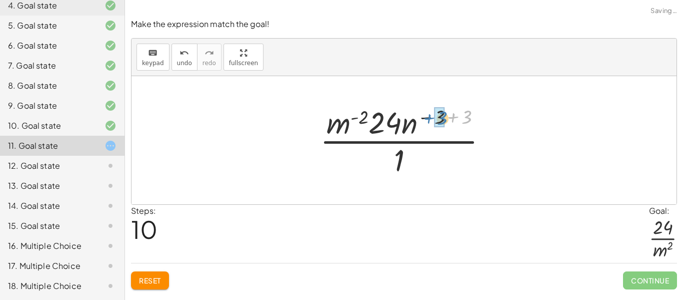
drag, startPoint x: 468, startPoint y: 116, endPoint x: 446, endPoint y: 117, distance: 22.0
click at [446, 117] on div at bounding box center [408, 140] width 186 height 77
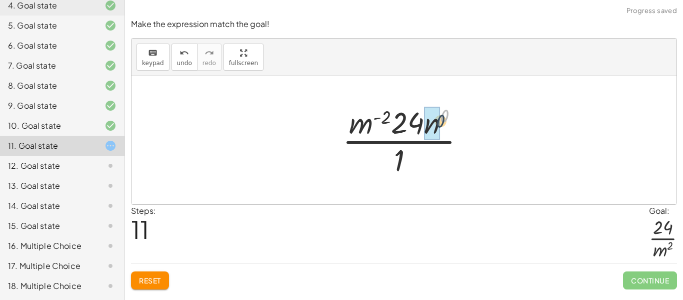
drag, startPoint x: 446, startPoint y: 114, endPoint x: 437, endPoint y: 125, distance: 14.2
drag, startPoint x: 440, startPoint y: 123, endPoint x: 399, endPoint y: 156, distance: 52.7
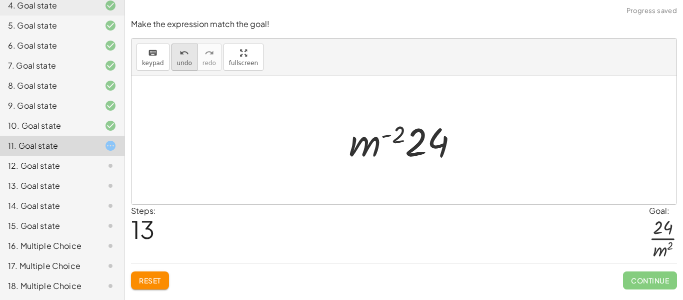
click at [185, 60] on span "undo" at bounding box center [184, 63] width 15 height 7
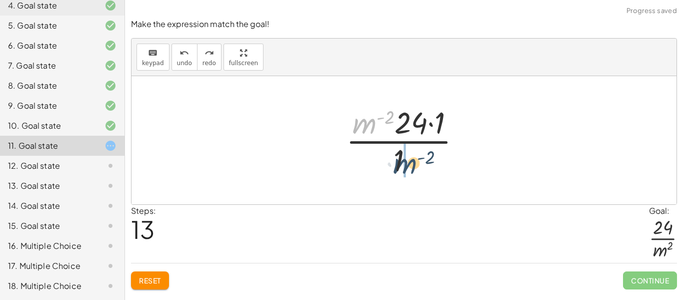
drag, startPoint x: 370, startPoint y: 120, endPoint x: 437, endPoint y: 171, distance: 84.3
click at [437, 171] on div at bounding box center [407, 140] width 133 height 77
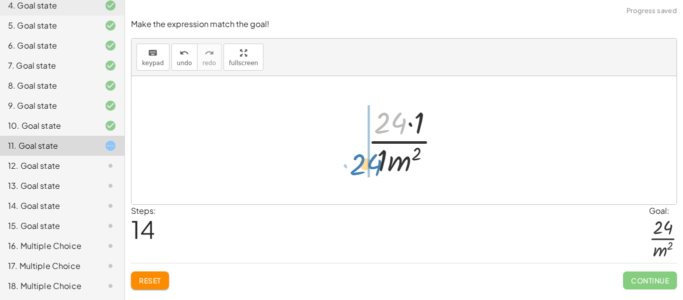
drag, startPoint x: 386, startPoint y: 126, endPoint x: 361, endPoint y: 168, distance: 48.7
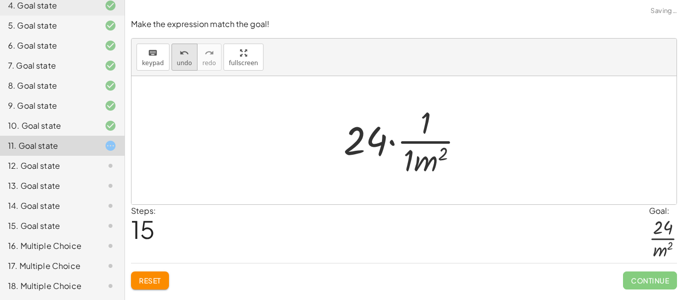
click at [187, 49] on div "undo" at bounding box center [184, 53] width 15 height 12
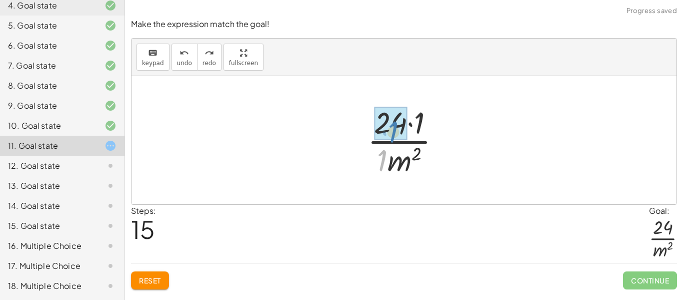
drag, startPoint x: 382, startPoint y: 154, endPoint x: 393, endPoint y: 125, distance: 30.6
drag, startPoint x: 422, startPoint y: 128, endPoint x: 406, endPoint y: 129, distance: 15.5
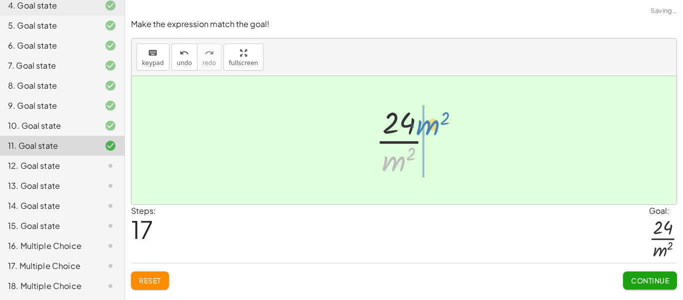
drag, startPoint x: 395, startPoint y: 162, endPoint x: 427, endPoint y: 128, distance: 46.7
click at [427, 128] on div at bounding box center [408, 140] width 75 height 77
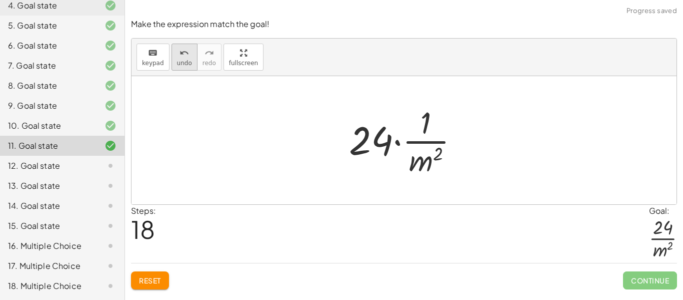
click at [187, 47] on icon "undo" at bounding box center [185, 53] width 10 height 12
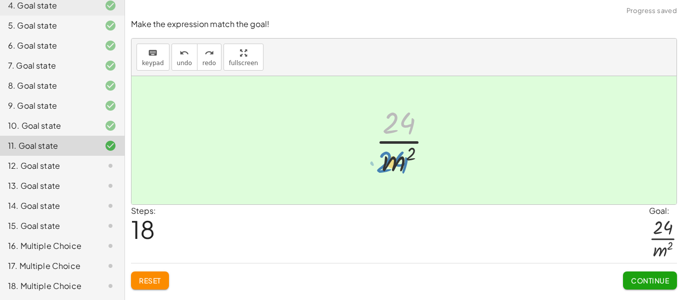
drag, startPoint x: 401, startPoint y: 129, endPoint x: 394, endPoint y: 167, distance: 38.6
click at [394, 167] on div at bounding box center [408, 140] width 75 height 77
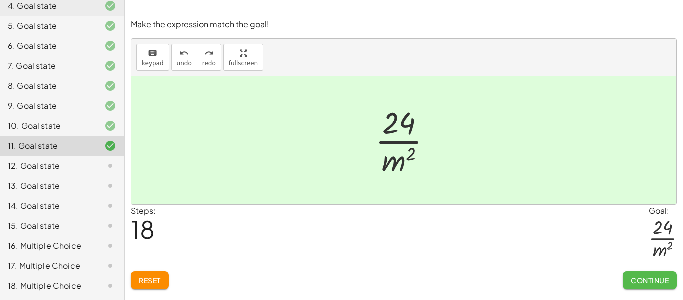
click at [664, 280] on span "Continue" at bounding box center [650, 280] width 38 height 9
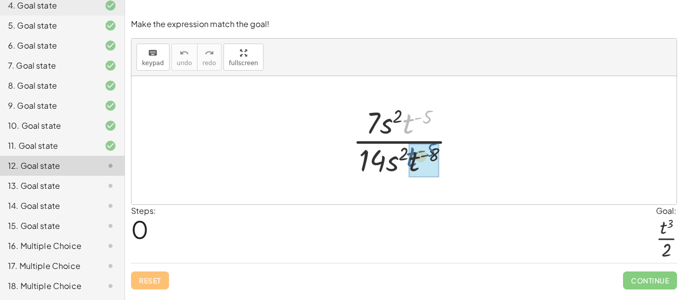
drag, startPoint x: 411, startPoint y: 121, endPoint x: 414, endPoint y: 156, distance: 34.7
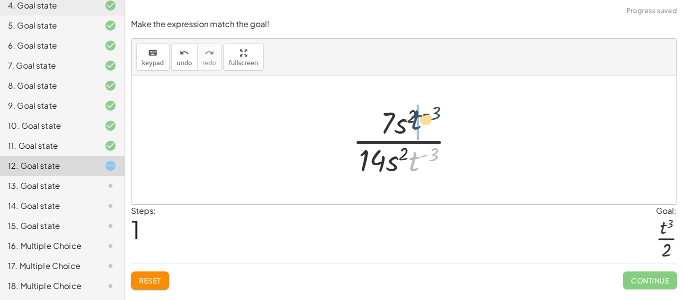
drag, startPoint x: 414, startPoint y: 158, endPoint x: 416, endPoint y: 116, distance: 42.1
click at [416, 116] on div at bounding box center [408, 140] width 120 height 77
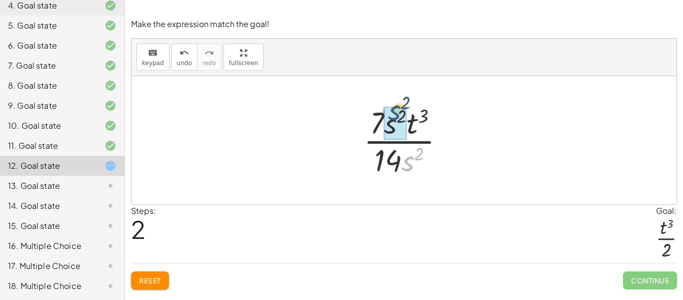
drag, startPoint x: 412, startPoint y: 158, endPoint x: 398, endPoint y: 107, distance: 52.9
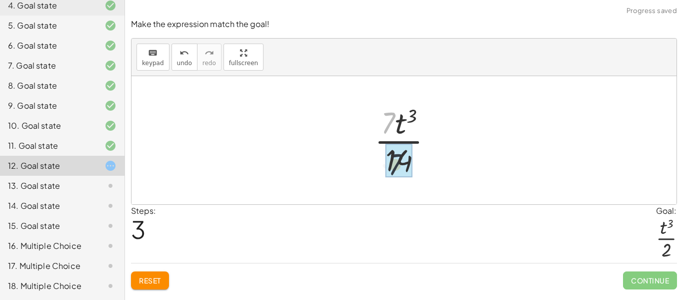
drag, startPoint x: 389, startPoint y: 114, endPoint x: 396, endPoint y: 165, distance: 51.1
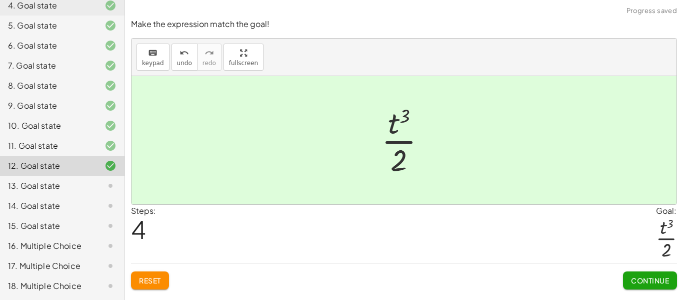
click at [631, 272] on button "Continue" at bounding box center [650, 280] width 54 height 18
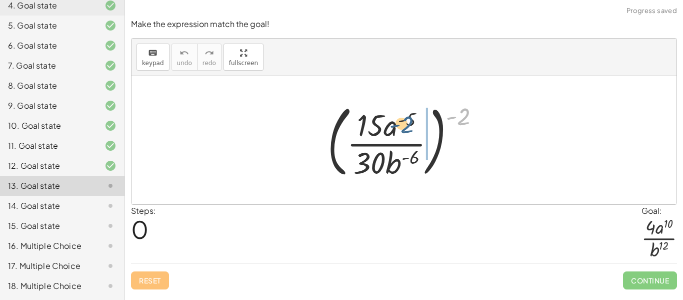
drag, startPoint x: 462, startPoint y: 118, endPoint x: 405, endPoint y: 126, distance: 57.1
click at [405, 126] on div at bounding box center [408, 140] width 171 height 83
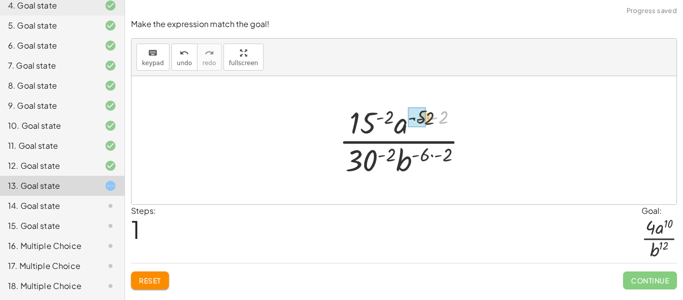
drag, startPoint x: 440, startPoint y: 120, endPoint x: 420, endPoint y: 121, distance: 19.5
drag, startPoint x: 442, startPoint y: 155, endPoint x: 432, endPoint y: 157, distance: 10.8
click at [432, 157] on div at bounding box center [407, 140] width 147 height 77
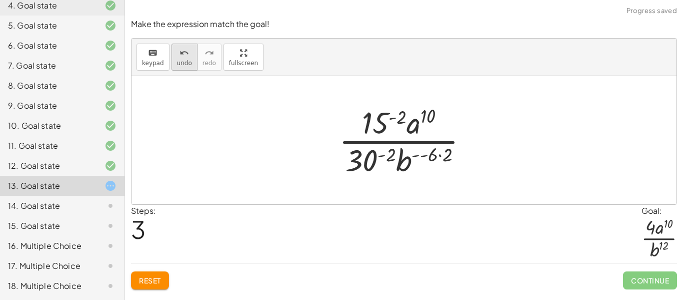
click at [180, 61] on span "undo" at bounding box center [184, 63] width 15 height 7
drag, startPoint x: 447, startPoint y: 157, endPoint x: 425, endPoint y: 158, distance: 22.0
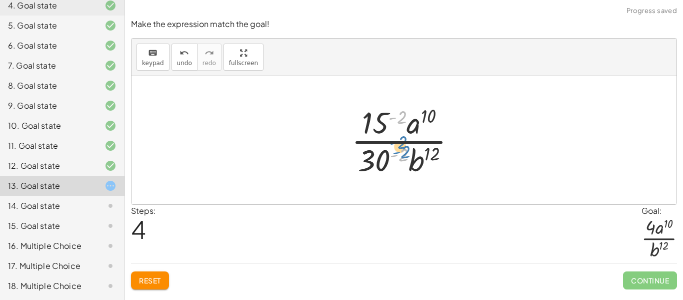
click at [406, 154] on div at bounding box center [408, 140] width 123 height 77
click at [401, 161] on div at bounding box center [408, 140] width 123 height 77
drag, startPoint x: 399, startPoint y: 121, endPoint x: 386, endPoint y: 125, distance: 13.6
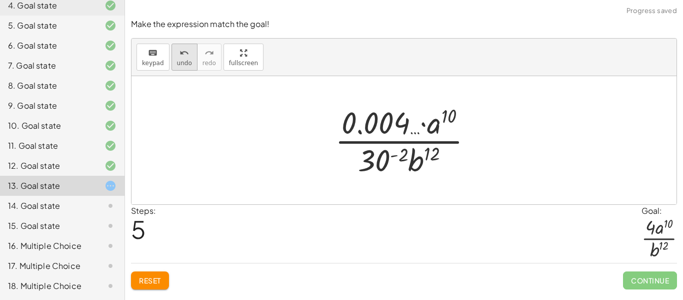
click at [173, 64] on button "undo undo" at bounding box center [185, 57] width 26 height 27
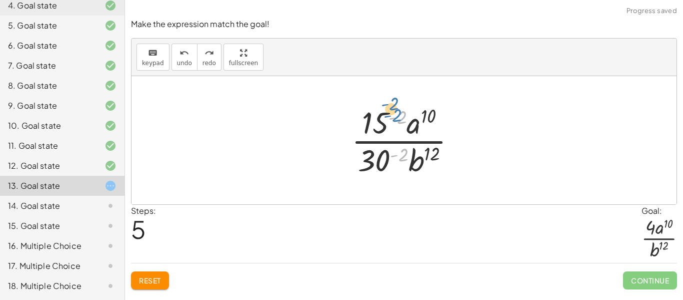
drag, startPoint x: 398, startPoint y: 113, endPoint x: 390, endPoint y: 98, distance: 17.0
click at [390, 98] on div "( · 15 · a ( - 5 ) · 30 · b ( - 6 ) ) ( - 2 ) · 15 ( - 2 ) · a ( · - 5 · - 2 ) …" at bounding box center [404, 140] width 545 height 128
drag, startPoint x: 377, startPoint y: 125, endPoint x: 346, endPoint y: 175, distance: 59.1
click at [346, 175] on div "( · 15 · a ( - 5 ) · 30 · b ( - 6 ) ) ( - 2 ) · 15 ( - 2 ) · a ( · - 5 · - 2 ) …" at bounding box center [404, 140] width 135 height 82
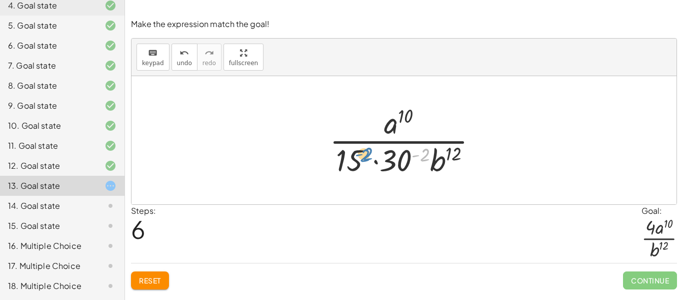
drag, startPoint x: 422, startPoint y: 157, endPoint x: 365, endPoint y: 157, distance: 56.5
click at [365, 157] on div at bounding box center [408, 140] width 166 height 77
drag, startPoint x: 386, startPoint y: 164, endPoint x: 366, endPoint y: 167, distance: 20.2
click at [366, 167] on div at bounding box center [408, 140] width 166 height 77
drag, startPoint x: 405, startPoint y: 163, endPoint x: 351, endPoint y: 126, distance: 65.5
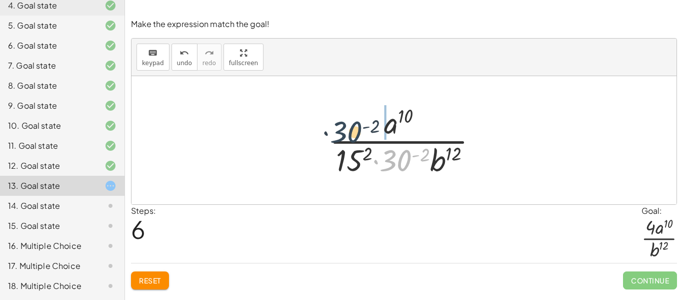
click at [351, 126] on div at bounding box center [408, 140] width 166 height 77
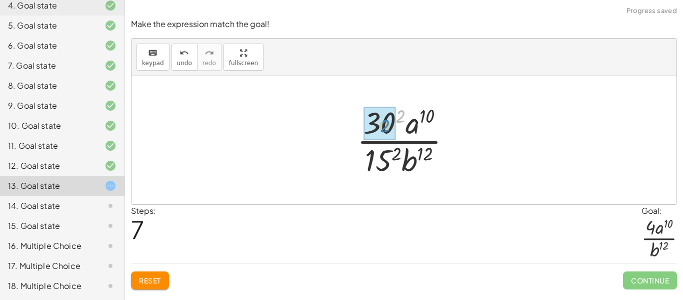
drag, startPoint x: 401, startPoint y: 115, endPoint x: 385, endPoint y: 124, distance: 18.2
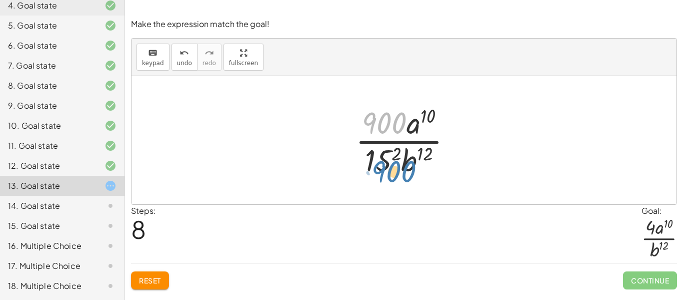
drag, startPoint x: 384, startPoint y: 118, endPoint x: 393, endPoint y: 160, distance: 43.1
click at [393, 160] on div at bounding box center [408, 140] width 115 height 77
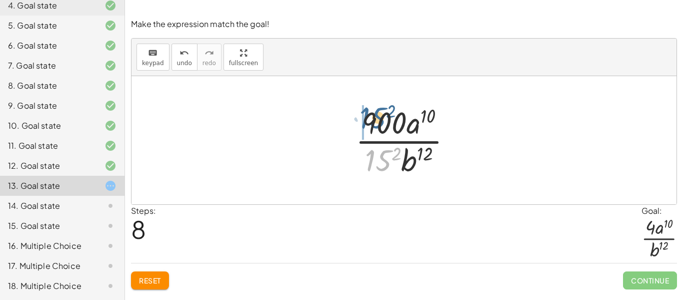
drag, startPoint x: 383, startPoint y: 165, endPoint x: 377, endPoint y: 122, distance: 43.9
click at [377, 122] on div at bounding box center [408, 140] width 115 height 77
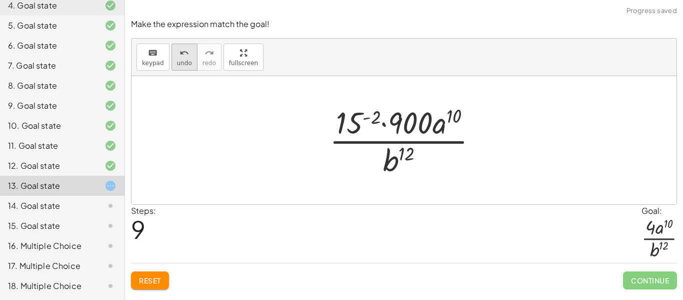
click at [180, 53] on icon "undo" at bounding box center [185, 53] width 10 height 12
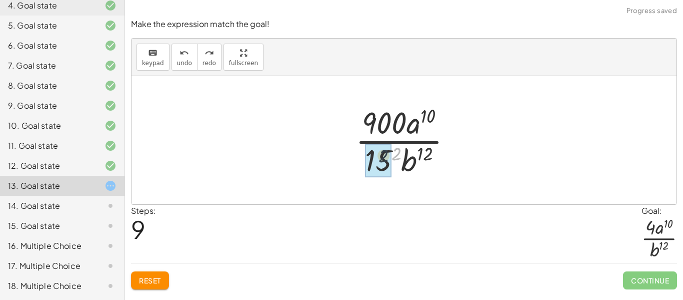
drag, startPoint x: 397, startPoint y: 150, endPoint x: 380, endPoint y: 153, distance: 17.4
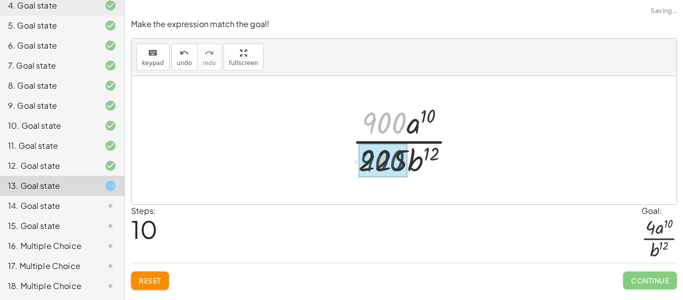
drag, startPoint x: 382, startPoint y: 130, endPoint x: 381, endPoint y: 171, distance: 41.6
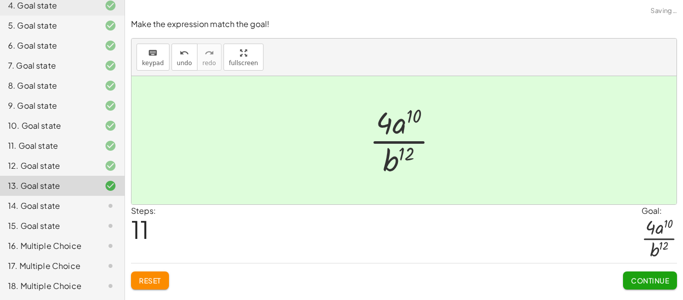
click at [634, 280] on span "Continue" at bounding box center [650, 280] width 38 height 9
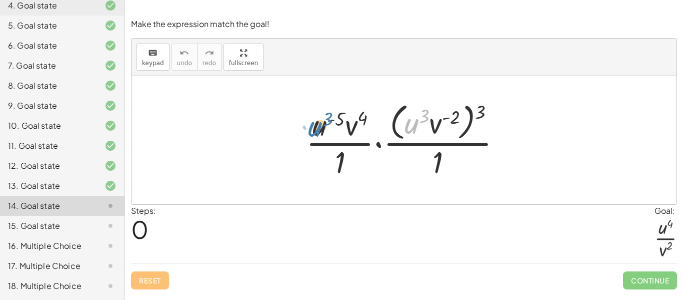
drag, startPoint x: 415, startPoint y: 127, endPoint x: 317, endPoint y: 130, distance: 98.1
click at [317, 130] on div at bounding box center [408, 140] width 214 height 82
drag, startPoint x: 338, startPoint y: 159, endPoint x: 329, endPoint y: 131, distance: 29.1
click at [329, 131] on div at bounding box center [408, 140] width 214 height 82
drag, startPoint x: 415, startPoint y: 122, endPoint x: 319, endPoint y: 125, distance: 96.6
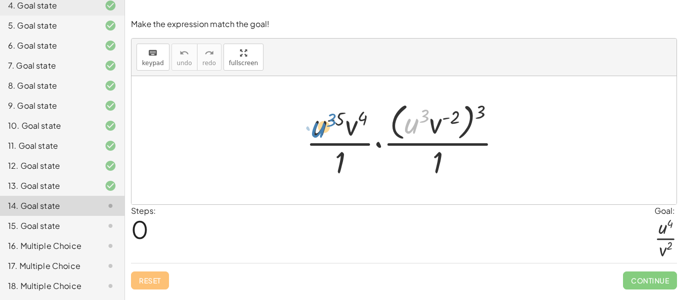
click at [319, 125] on div at bounding box center [408, 140] width 214 height 82
drag, startPoint x: 318, startPoint y: 128, endPoint x: 413, endPoint y: 122, distance: 95.7
click at [413, 122] on div at bounding box center [408, 140] width 214 height 82
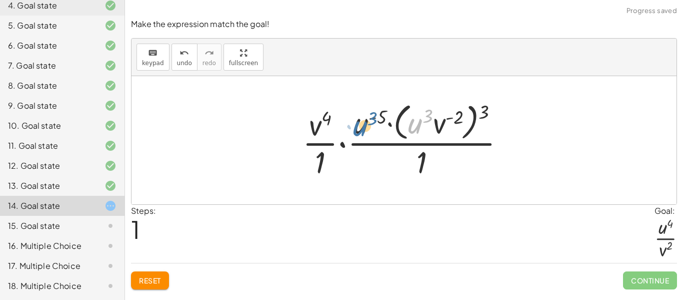
drag, startPoint x: 419, startPoint y: 127, endPoint x: 358, endPoint y: 131, distance: 60.7
click at [358, 131] on div at bounding box center [408, 140] width 221 height 82
drag, startPoint x: 378, startPoint y: 120, endPoint x: 431, endPoint y: 121, distance: 52.5
click at [431, 121] on div at bounding box center [408, 140] width 221 height 82
drag, startPoint x: 444, startPoint y: 126, endPoint x: 455, endPoint y: 123, distance: 10.8
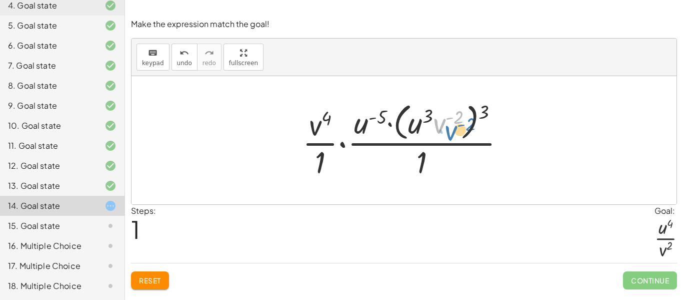
click at [455, 123] on div at bounding box center [408, 140] width 221 height 82
click at [387, 134] on div at bounding box center [408, 140] width 221 height 82
drag, startPoint x: 318, startPoint y: 126, endPoint x: 427, endPoint y: 122, distance: 108.7
click at [427, 122] on div at bounding box center [408, 140] width 221 height 82
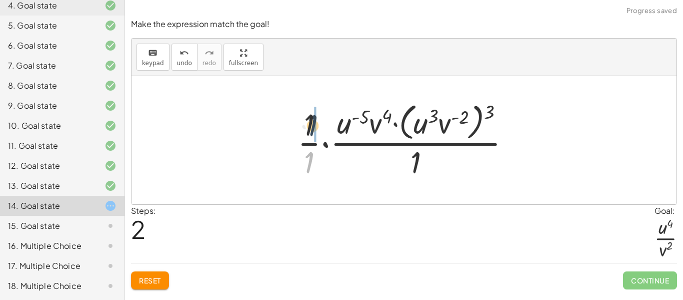
drag, startPoint x: 309, startPoint y: 155, endPoint x: 311, endPoint y: 119, distance: 36.6
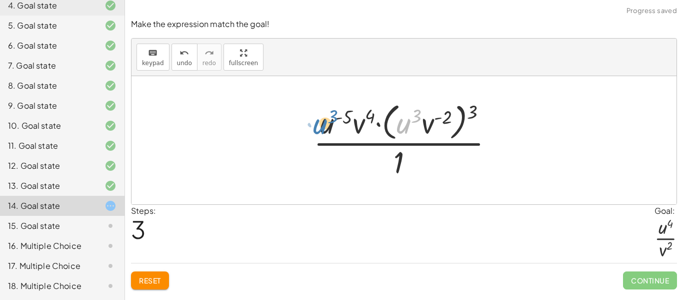
drag, startPoint x: 404, startPoint y: 126, endPoint x: 319, endPoint y: 126, distance: 85.6
click at [319, 126] on div at bounding box center [408, 140] width 198 height 82
drag, startPoint x: 477, startPoint y: 115, endPoint x: 448, endPoint y: 121, distance: 29.7
click at [448, 121] on div at bounding box center [408, 140] width 198 height 82
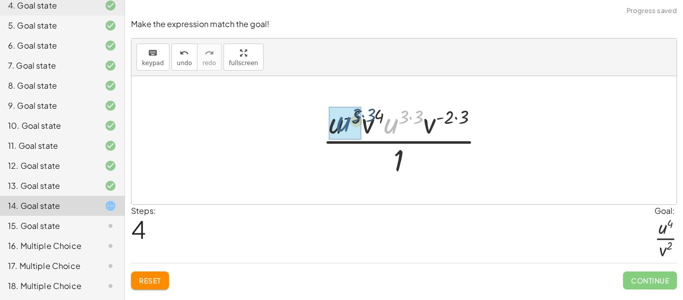
drag, startPoint x: 394, startPoint y: 128, endPoint x: 341, endPoint y: 126, distance: 53.1
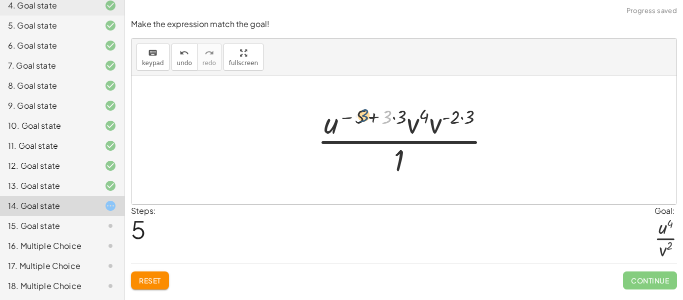
drag, startPoint x: 385, startPoint y: 119, endPoint x: 358, endPoint y: 118, distance: 27.1
click at [358, 118] on div at bounding box center [408, 140] width 191 height 77
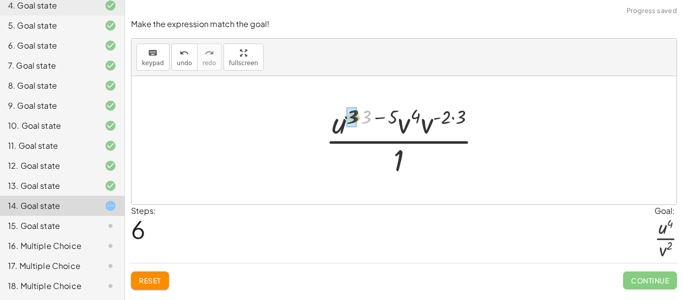
drag, startPoint x: 367, startPoint y: 118, endPoint x: 354, endPoint y: 118, distance: 13.5
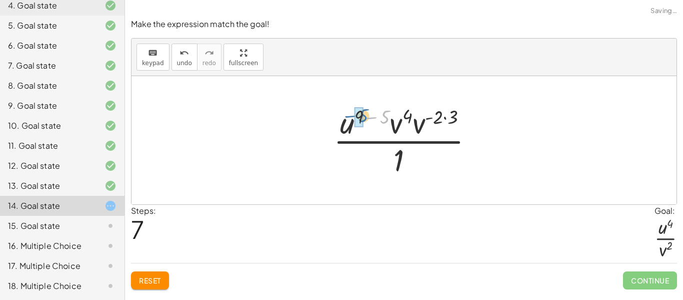
drag, startPoint x: 383, startPoint y: 118, endPoint x: 355, endPoint y: 117, distance: 27.5
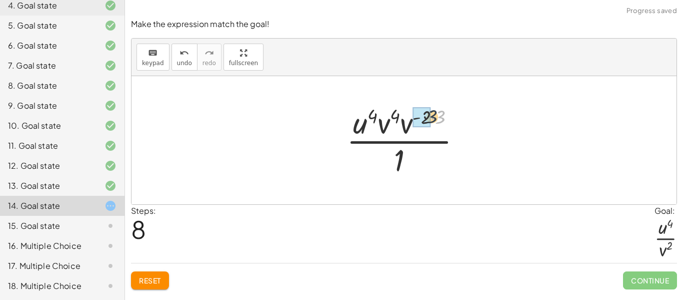
drag, startPoint x: 443, startPoint y: 119, endPoint x: 426, endPoint y: 118, distance: 17.0
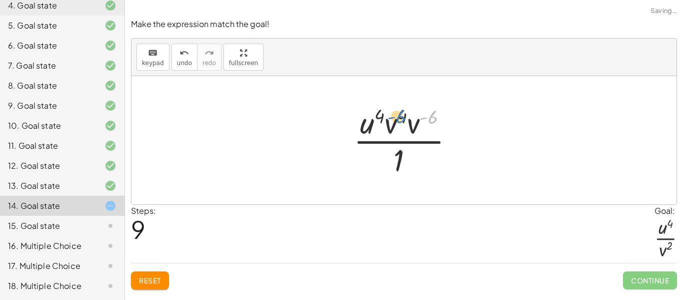
drag, startPoint x: 433, startPoint y: 118, endPoint x: 406, endPoint y: 118, distance: 27.5
click at [406, 118] on div at bounding box center [408, 140] width 119 height 77
drag, startPoint x: 421, startPoint y: 126, endPoint x: 401, endPoint y: 126, distance: 20.5
click at [401, 126] on div at bounding box center [408, 140] width 119 height 77
drag, startPoint x: 402, startPoint y: 112, endPoint x: 436, endPoint y: 117, distance: 34.4
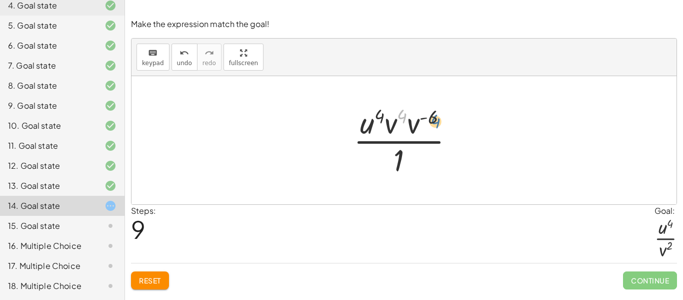
click at [436, 117] on div at bounding box center [408, 140] width 119 height 77
drag, startPoint x: 434, startPoint y: 117, endPoint x: 401, endPoint y: 116, distance: 33.1
click at [401, 116] on div at bounding box center [408, 140] width 119 height 77
drag, startPoint x: 415, startPoint y: 123, endPoint x: 391, endPoint y: 124, distance: 23.5
click at [404, 120] on div at bounding box center [408, 140] width 96 height 77
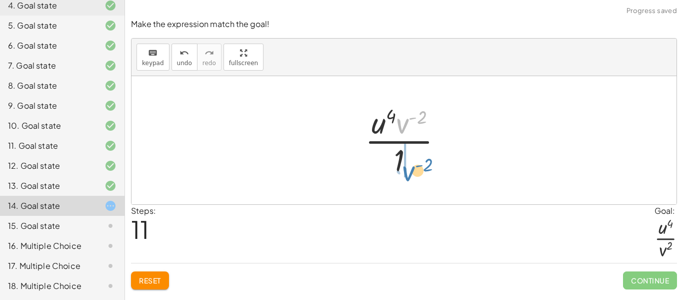
drag, startPoint x: 401, startPoint y: 127, endPoint x: 408, endPoint y: 173, distance: 46.6
click at [408, 173] on div at bounding box center [408, 140] width 96 height 77
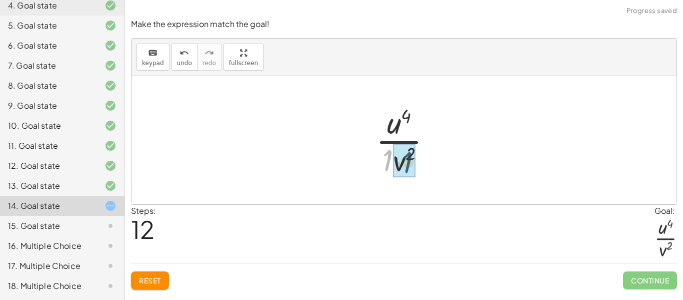
drag, startPoint x: 389, startPoint y: 161, endPoint x: 408, endPoint y: 163, distance: 19.1
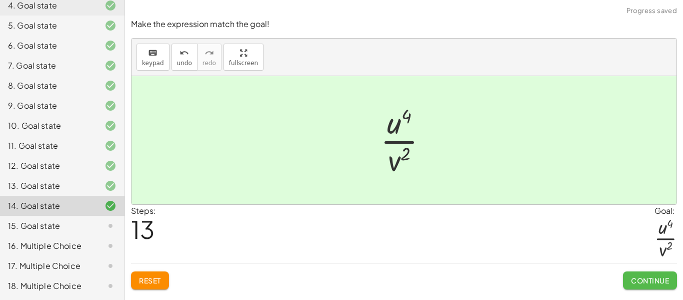
click at [667, 282] on span "Continue" at bounding box center [650, 280] width 38 height 9
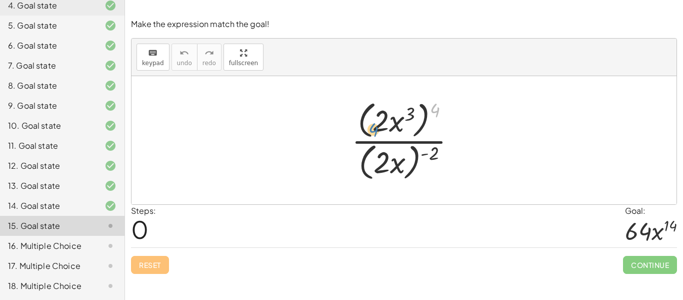
drag, startPoint x: 439, startPoint y: 110, endPoint x: 373, endPoint y: 130, distance: 68.9
click at [373, 130] on div at bounding box center [408, 140] width 123 height 86
drag, startPoint x: 373, startPoint y: 130, endPoint x: 414, endPoint y: 124, distance: 41.0
click at [414, 124] on div at bounding box center [408, 140] width 123 height 86
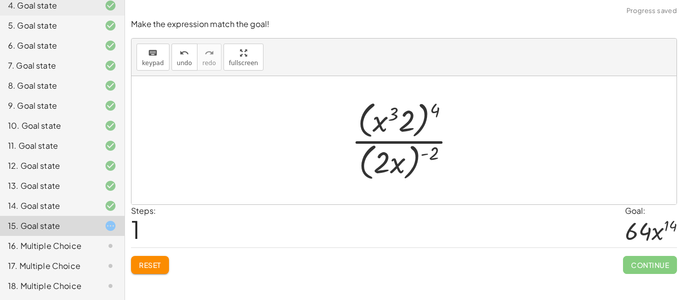
click at [159, 270] on button "Reset" at bounding box center [150, 265] width 38 height 18
drag, startPoint x: 434, startPoint y: 107, endPoint x: 407, endPoint y: 117, distance: 28.6
click at [407, 117] on div at bounding box center [408, 140] width 123 height 86
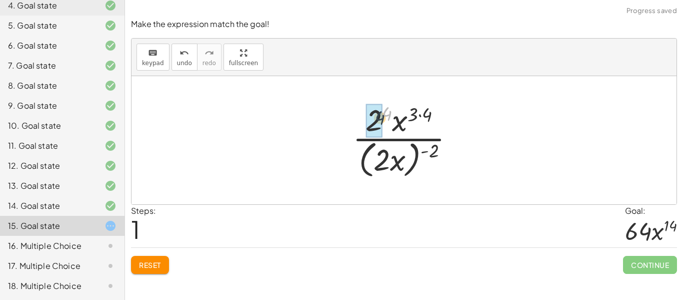
drag, startPoint x: 388, startPoint y: 112, endPoint x: 377, endPoint y: 119, distance: 13.7
drag, startPoint x: 427, startPoint y: 116, endPoint x: 411, endPoint y: 116, distance: 16.0
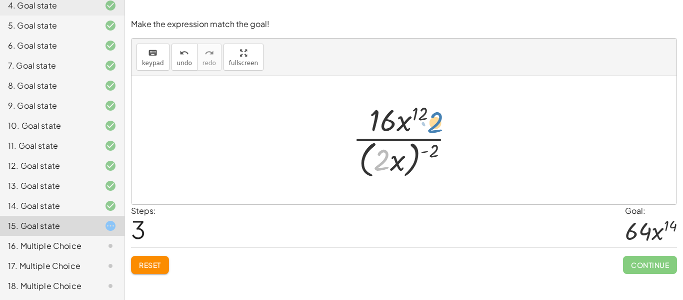
drag, startPoint x: 383, startPoint y: 167, endPoint x: 437, endPoint y: 130, distance: 66.2
click at [437, 130] on div at bounding box center [408, 140] width 120 height 82
drag, startPoint x: 382, startPoint y: 158, endPoint x: 380, endPoint y: 113, distance: 45.6
click at [380, 113] on div at bounding box center [408, 140] width 120 height 82
drag, startPoint x: 398, startPoint y: 159, endPoint x: 432, endPoint y: 119, distance: 52.5
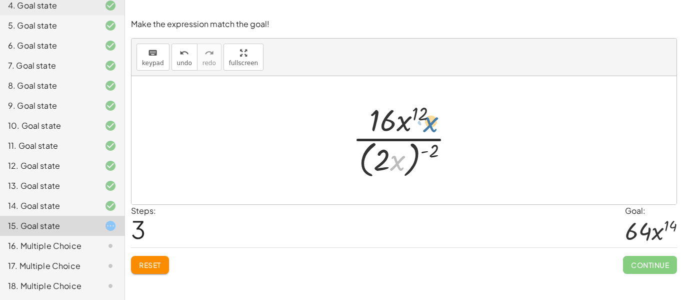
click at [432, 119] on div at bounding box center [408, 140] width 120 height 82
drag, startPoint x: 404, startPoint y: 154, endPoint x: 410, endPoint y: 114, distance: 40.5
click at [410, 114] on div at bounding box center [408, 140] width 120 height 82
click at [381, 130] on div at bounding box center [408, 140] width 120 height 82
drag, startPoint x: 431, startPoint y: 154, endPoint x: 416, endPoint y: 107, distance: 48.7
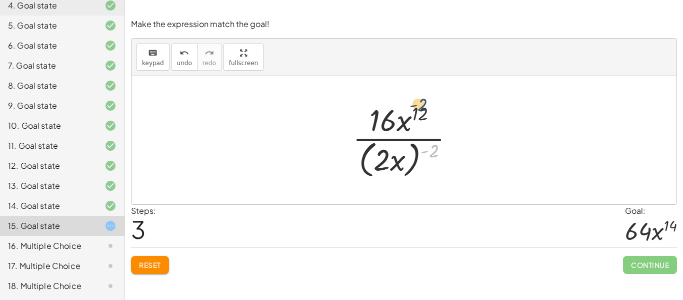
click at [416, 107] on div at bounding box center [408, 140] width 120 height 82
drag, startPoint x: 383, startPoint y: 152, endPoint x: 383, endPoint y: 144, distance: 7.5
click at [383, 144] on div at bounding box center [408, 140] width 120 height 82
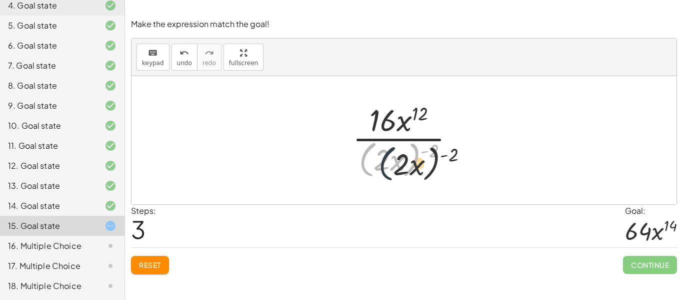
drag, startPoint x: 368, startPoint y: 151, endPoint x: 389, endPoint y: 155, distance: 21.5
click at [389, 155] on div at bounding box center [408, 140] width 120 height 82
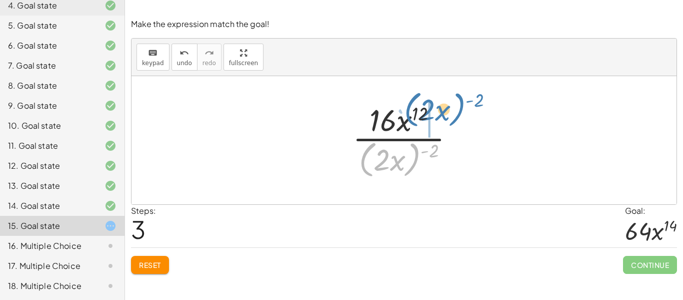
drag, startPoint x: 363, startPoint y: 156, endPoint x: 408, endPoint y: 106, distance: 66.6
click at [408, 106] on div at bounding box center [408, 140] width 120 height 82
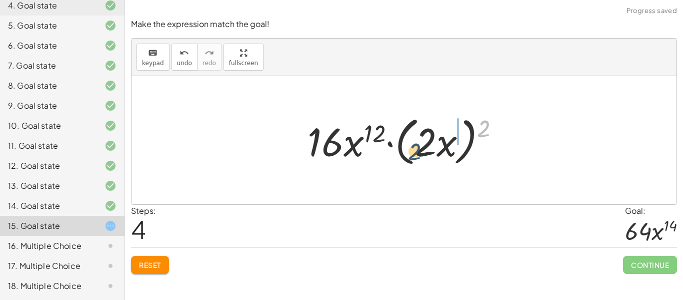
drag, startPoint x: 483, startPoint y: 129, endPoint x: 411, endPoint y: 153, distance: 76.3
click at [411, 153] on div at bounding box center [408, 141] width 211 height 58
drag, startPoint x: 484, startPoint y: 128, endPoint x: 457, endPoint y: 133, distance: 27.6
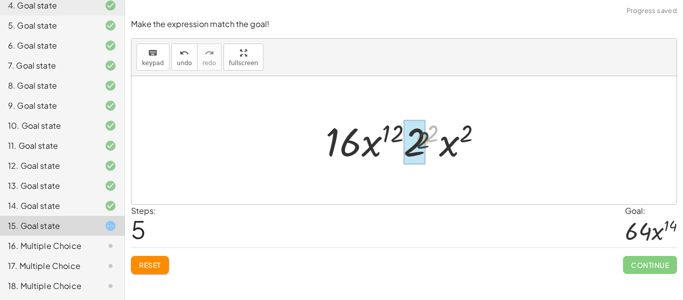
drag, startPoint x: 430, startPoint y: 133, endPoint x: 418, endPoint y: 142, distance: 15.0
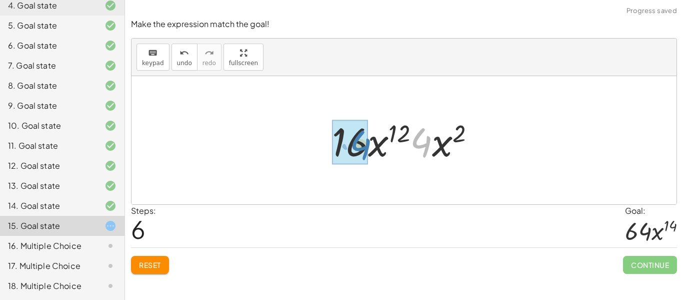
drag, startPoint x: 421, startPoint y: 142, endPoint x: 360, endPoint y: 145, distance: 61.1
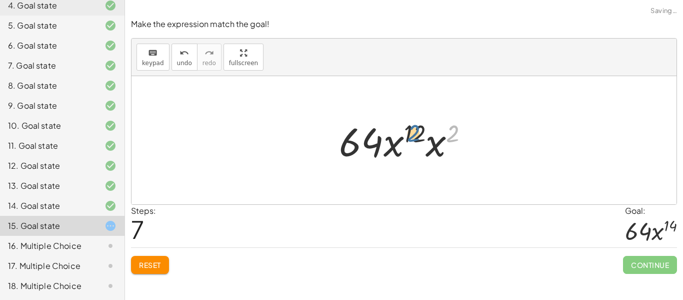
drag, startPoint x: 453, startPoint y: 136, endPoint x: 413, endPoint y: 136, distance: 40.5
click at [413, 136] on div at bounding box center [408, 141] width 148 height 52
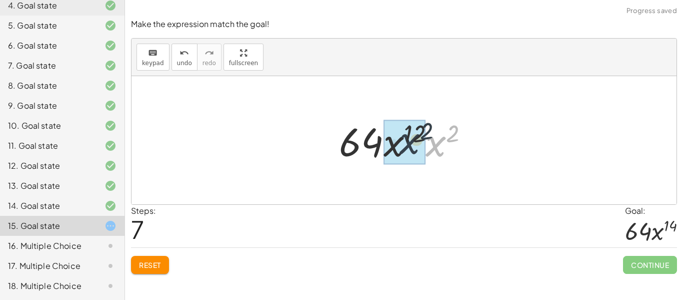
drag, startPoint x: 436, startPoint y: 147, endPoint x: 401, endPoint y: 145, distance: 35.1
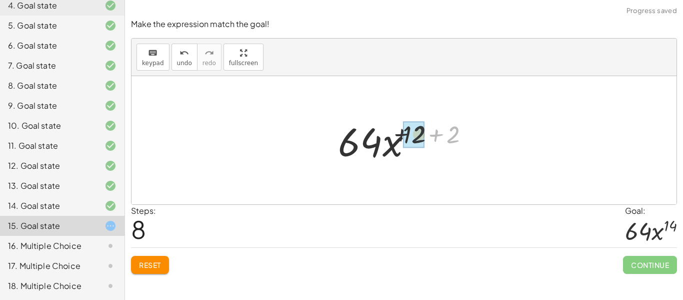
drag, startPoint x: 454, startPoint y: 136, endPoint x: 411, endPoint y: 136, distance: 43.0
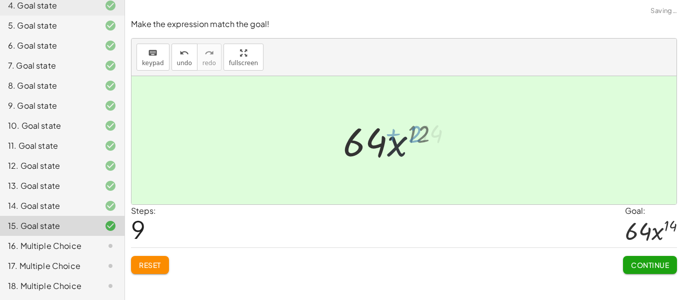
click at [413, 137] on div at bounding box center [408, 141] width 114 height 52
click at [639, 269] on span "Continue" at bounding box center [650, 264] width 38 height 9
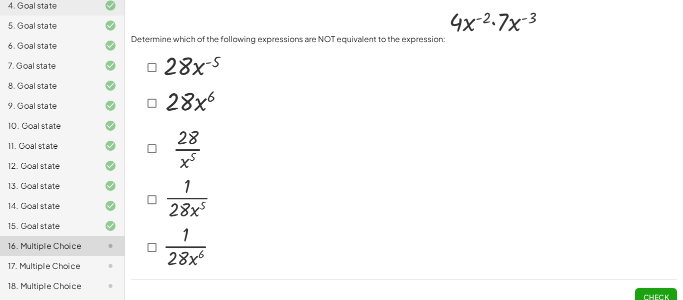
scroll to position [0, 0]
click at [642, 288] on button "Check" at bounding box center [656, 297] width 42 height 18
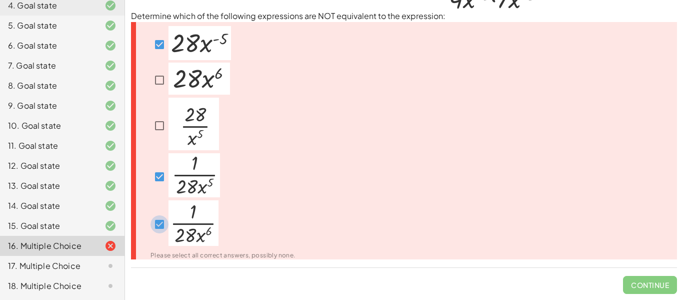
scroll to position [13, 0]
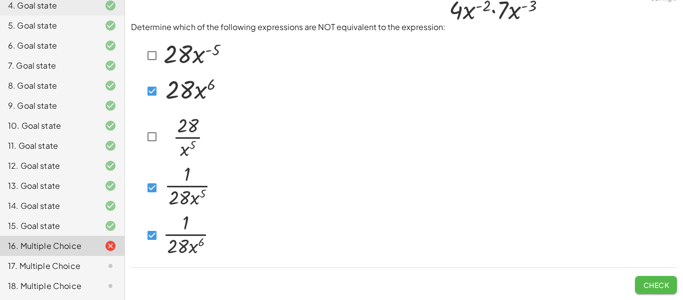
click at [646, 284] on span "Check" at bounding box center [656, 284] width 26 height 9
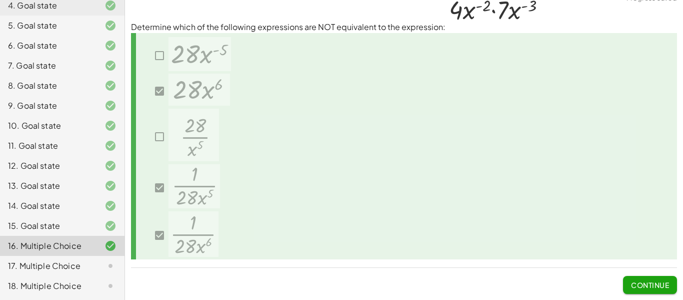
click at [640, 282] on span "Continue" at bounding box center [650, 284] width 38 height 9
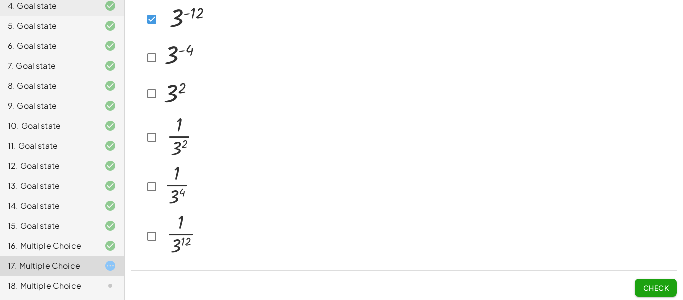
scroll to position [81, 0]
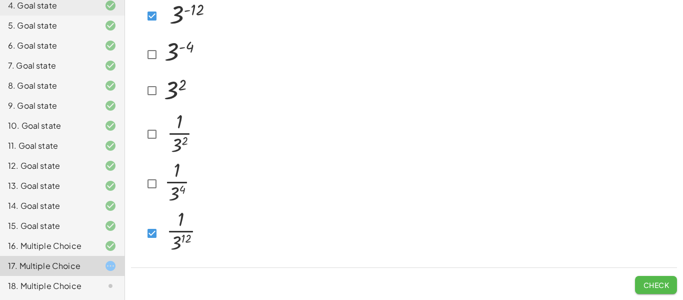
click at [659, 286] on span "Check" at bounding box center [656, 284] width 26 height 9
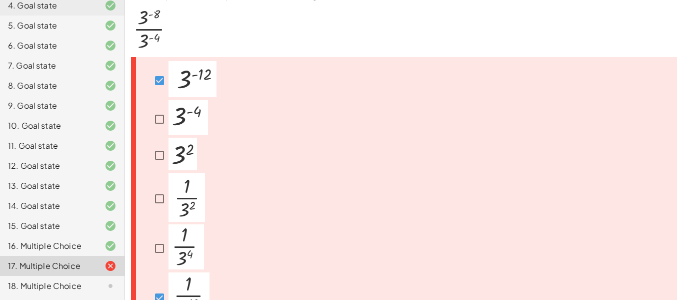
scroll to position [15, 0]
click at [186, 225] on img at bounding box center [187, 247] width 36 height 45
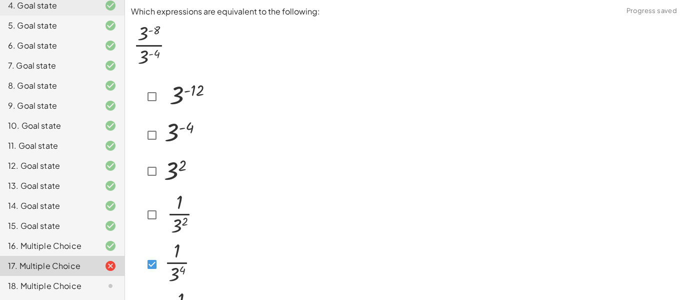
scroll to position [81, 0]
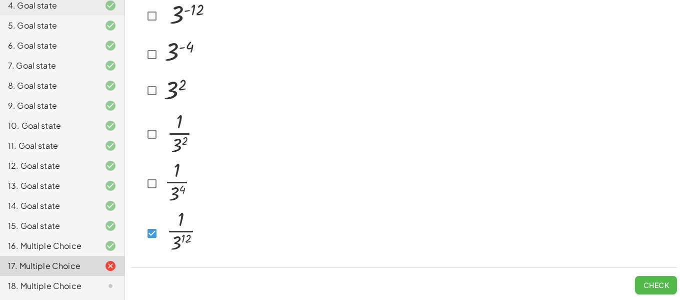
click at [640, 285] on button "Check" at bounding box center [656, 285] width 42 height 18
click at [644, 282] on span "Check" at bounding box center [656, 284] width 26 height 9
click at [655, 293] on button "Check" at bounding box center [656, 285] width 42 height 18
click at [640, 287] on button "Check" at bounding box center [656, 285] width 42 height 18
click at [662, 293] on button "Check" at bounding box center [656, 285] width 42 height 18
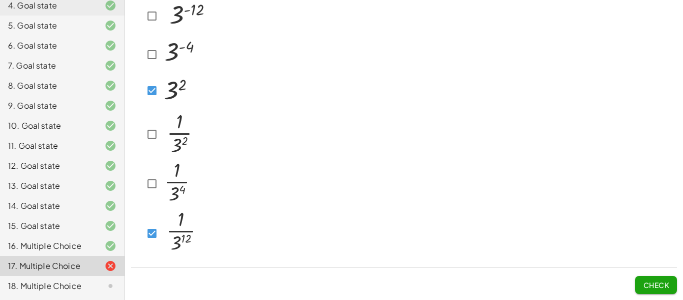
click at [146, 6] on div at bounding box center [176, 15] width 66 height 39
click at [652, 289] on button "Check" at bounding box center [656, 285] width 42 height 18
click at [149, 63] on div at bounding box center [172, 55] width 58 height 38
click at [642, 286] on button "Check" at bounding box center [656, 285] width 42 height 18
click at [656, 281] on span "Check" at bounding box center [656, 284] width 26 height 9
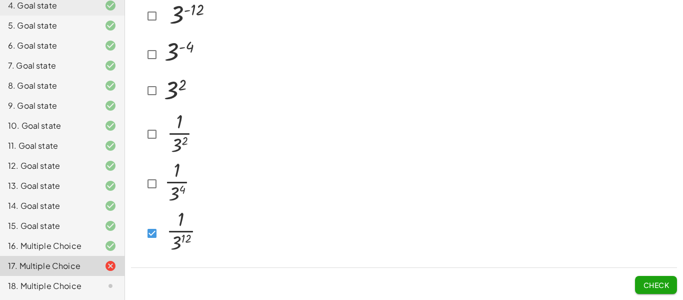
click at [61, 291] on div "18. Multiple Choice" at bounding box center [48, 286] width 81 height 12
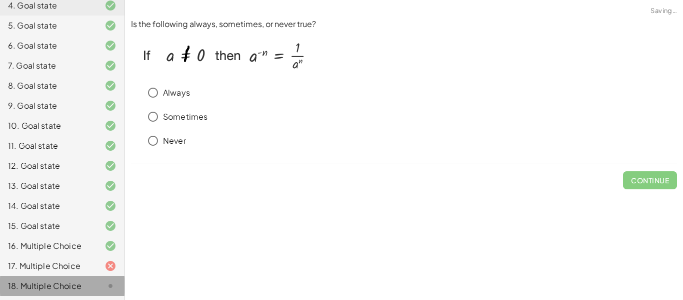
scroll to position [0, 0]
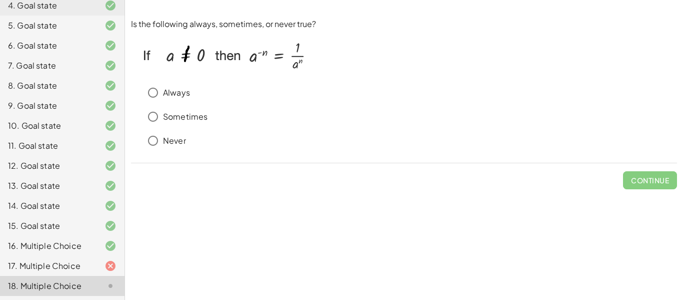
click at [175, 118] on p "Sometimes" at bounding box center [185, 117] width 45 height 12
click at [669, 176] on button "Check" at bounding box center [656, 180] width 42 height 18
click at [649, 179] on span "Check" at bounding box center [656, 180] width 26 height 9
click at [651, 180] on span "Check" at bounding box center [656, 180] width 26 height 9
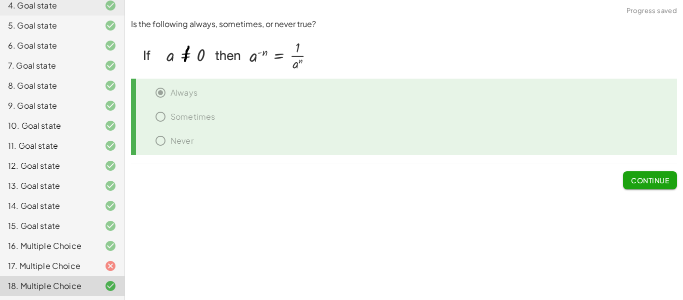
click at [40, 262] on div "17. Multiple Choice" at bounding box center [48, 266] width 81 height 12
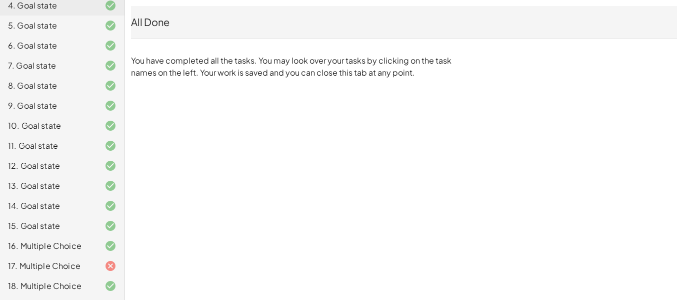
click at [40, 262] on div "17. Multiple Choice" at bounding box center [48, 266] width 81 height 12
click at [37, 248] on div "16. Multiple Choice" at bounding box center [48, 246] width 81 height 12
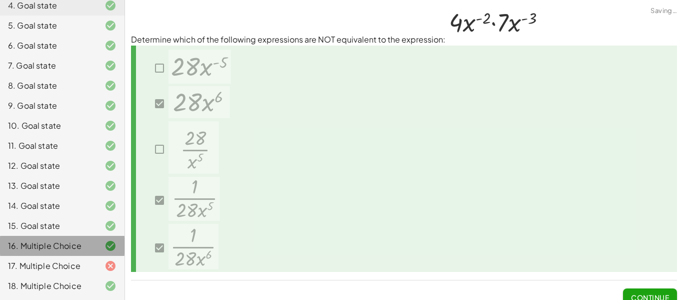
click at [68, 227] on div "15. Goal state" at bounding box center [48, 226] width 81 height 12
click at [65, 257] on div "17. Multiple Choice" at bounding box center [62, 266] width 125 height 20
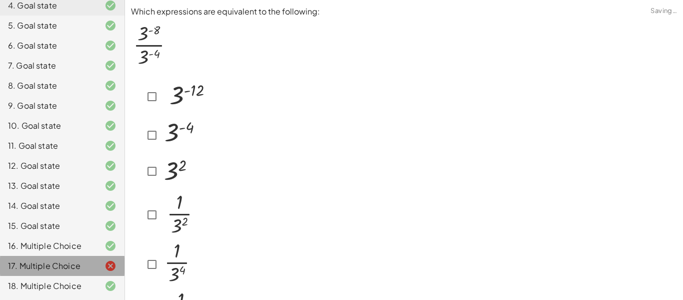
click at [68, 261] on div "17. Multiple Choice" at bounding box center [48, 266] width 81 height 12
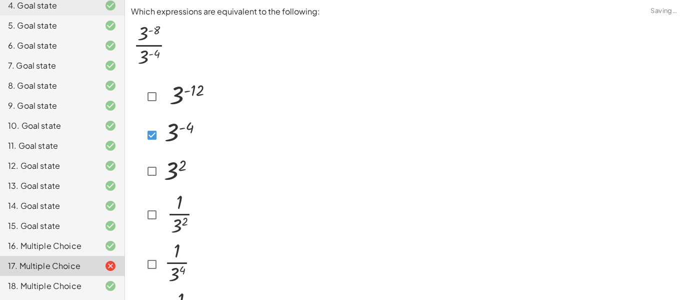
scroll to position [81, 0]
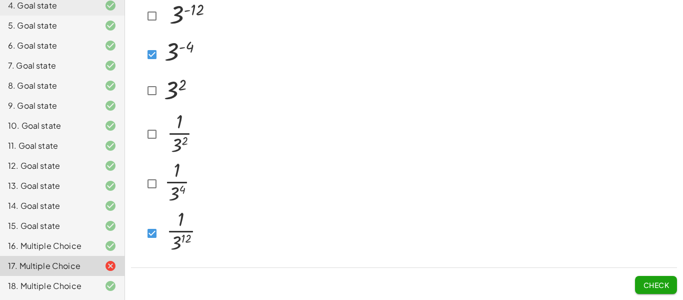
click at [173, 174] on img at bounding box center [179, 182] width 36 height 45
click at [662, 288] on span "Check" at bounding box center [656, 284] width 26 height 9
click at [657, 280] on span "Check" at bounding box center [656, 284] width 26 height 9
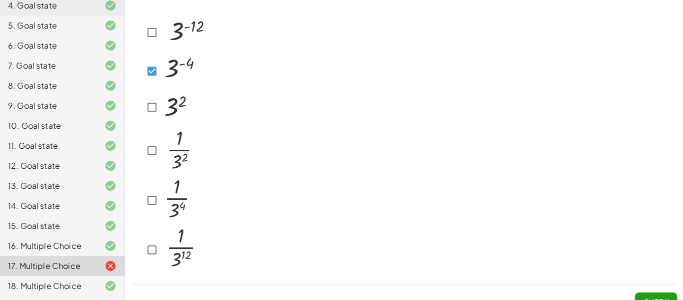
scroll to position [74, 0]
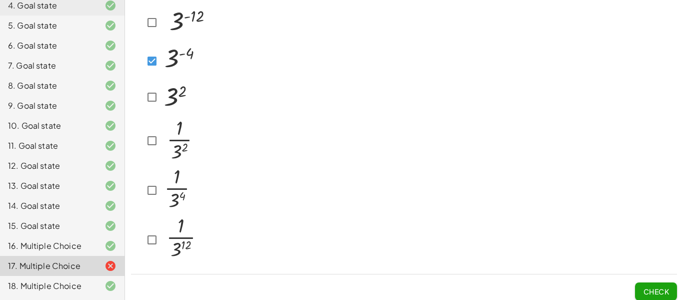
click at [162, 194] on img at bounding box center [179, 188] width 36 height 45
click at [657, 287] on span "Check" at bounding box center [656, 291] width 26 height 9
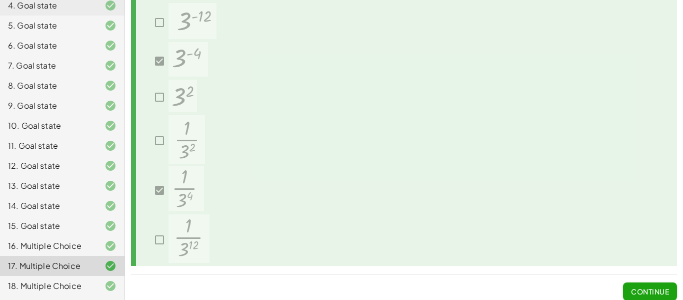
scroll to position [81, 0]
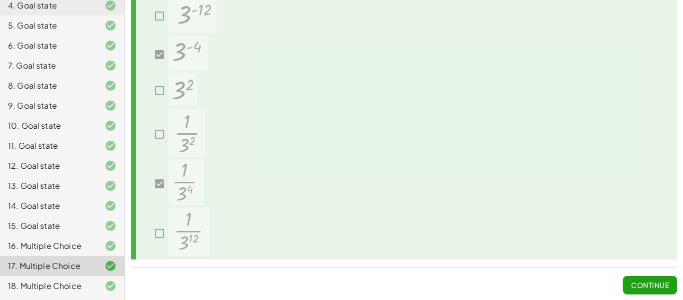
click at [642, 275] on span "Continue" at bounding box center [650, 281] width 54 height 26
click at [645, 280] on span "Continue" at bounding box center [650, 284] width 38 height 9
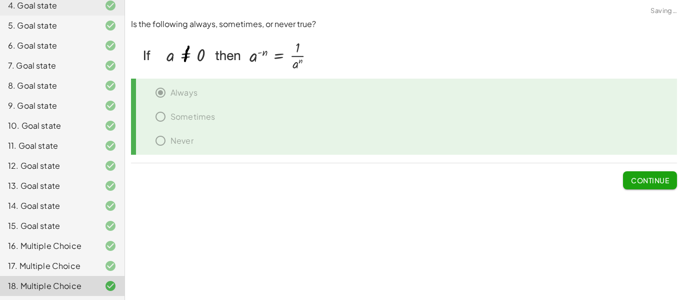
scroll to position [0, 0]
click at [651, 283] on div "Make the expression match the goal! keyboard keypad undo undo redo redo fullscr…" at bounding box center [404, 150] width 558 height 300
click at [646, 177] on span "Continue" at bounding box center [650, 180] width 38 height 9
